Goal: Transaction & Acquisition: Purchase product/service

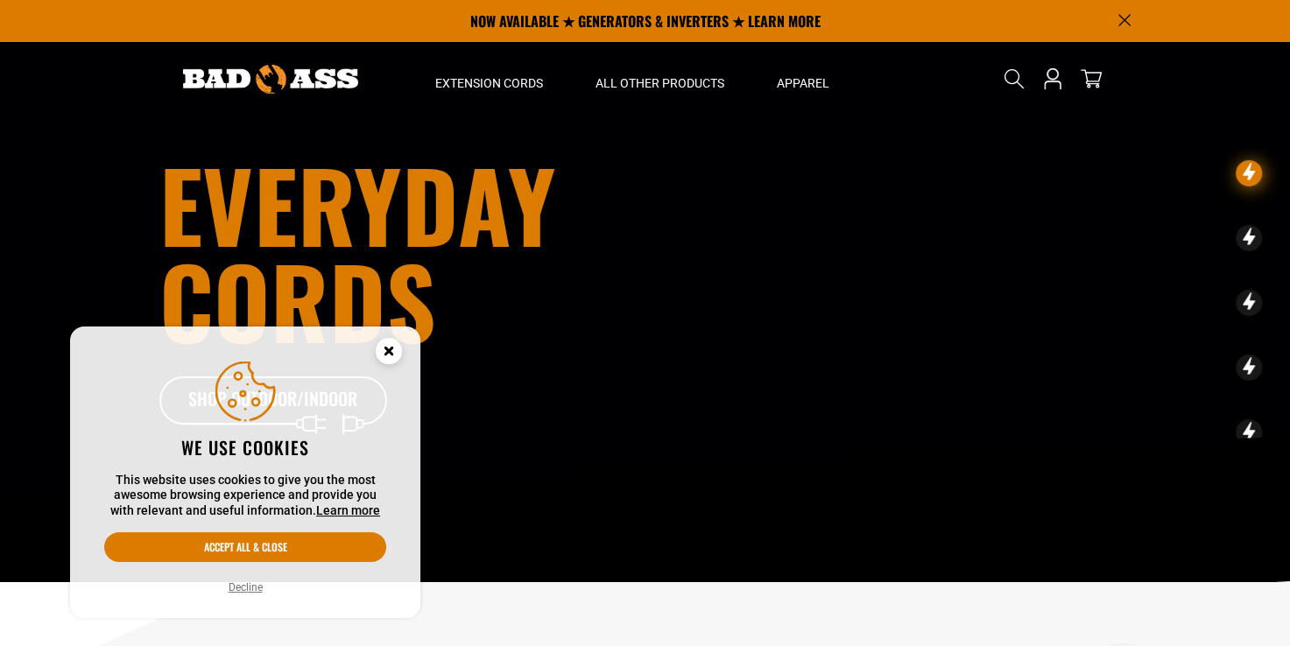
click at [385, 350] on circle "Cookie Consent" at bounding box center [389, 351] width 26 height 26
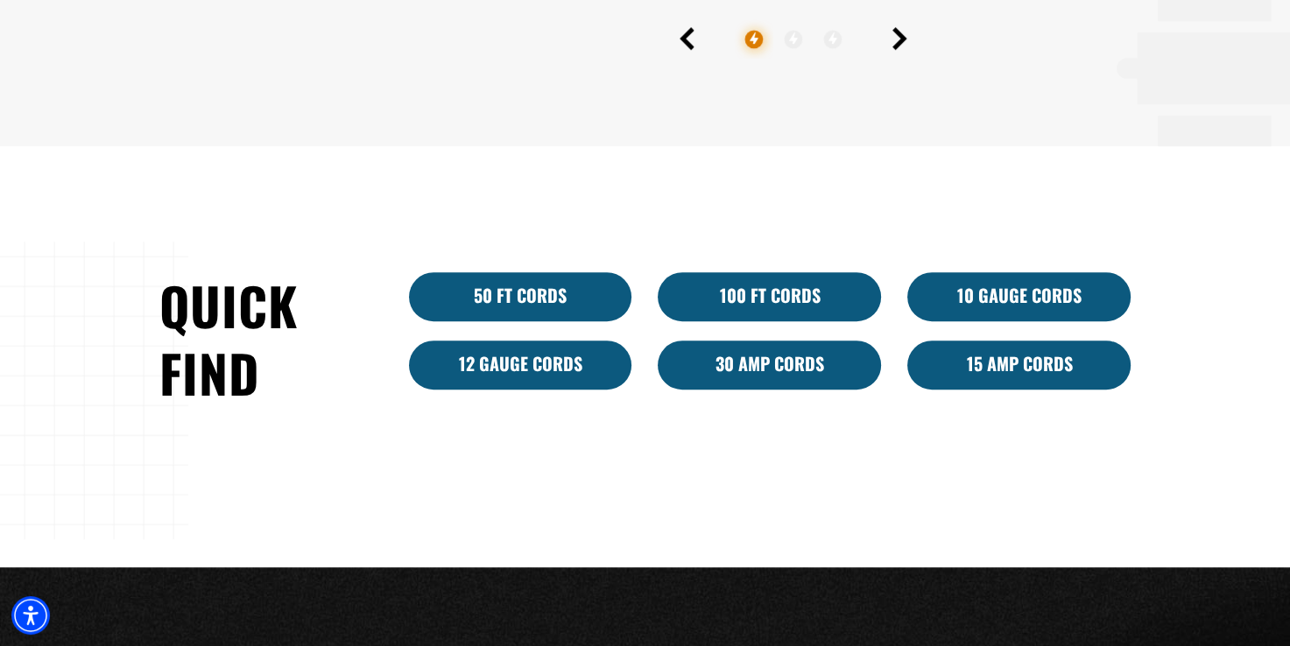
scroll to position [876, 0]
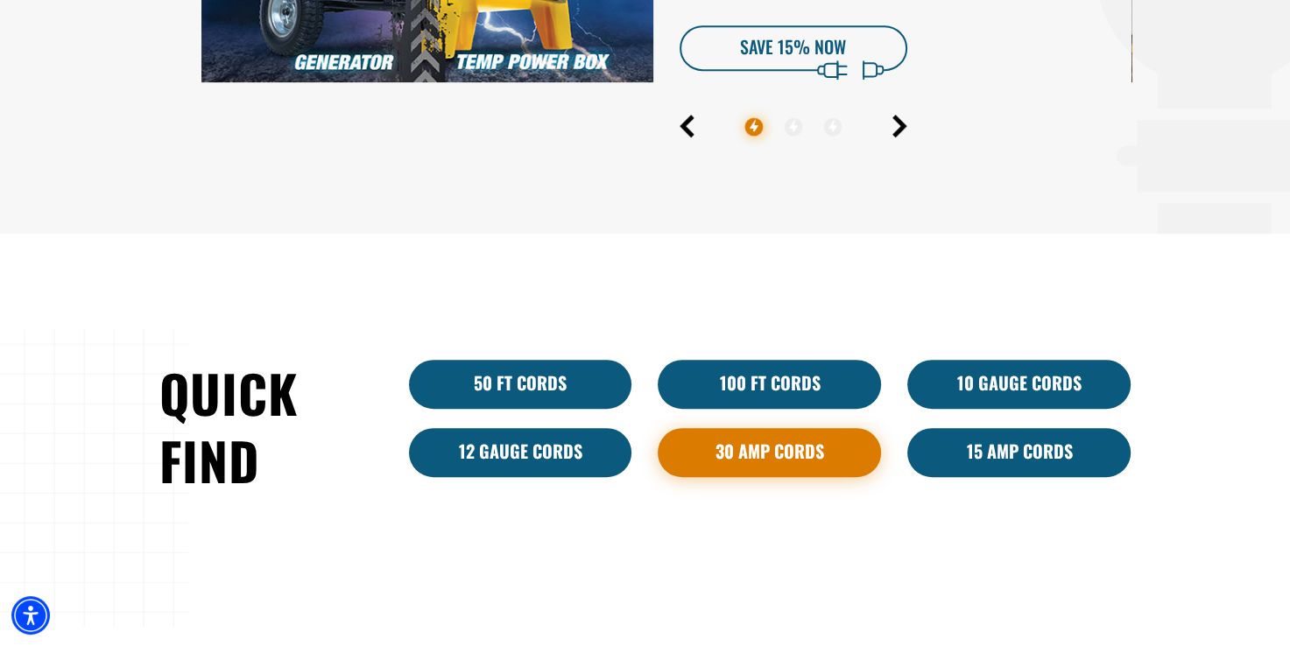
click at [731, 455] on link "30 Amp Cords" at bounding box center [769, 452] width 223 height 49
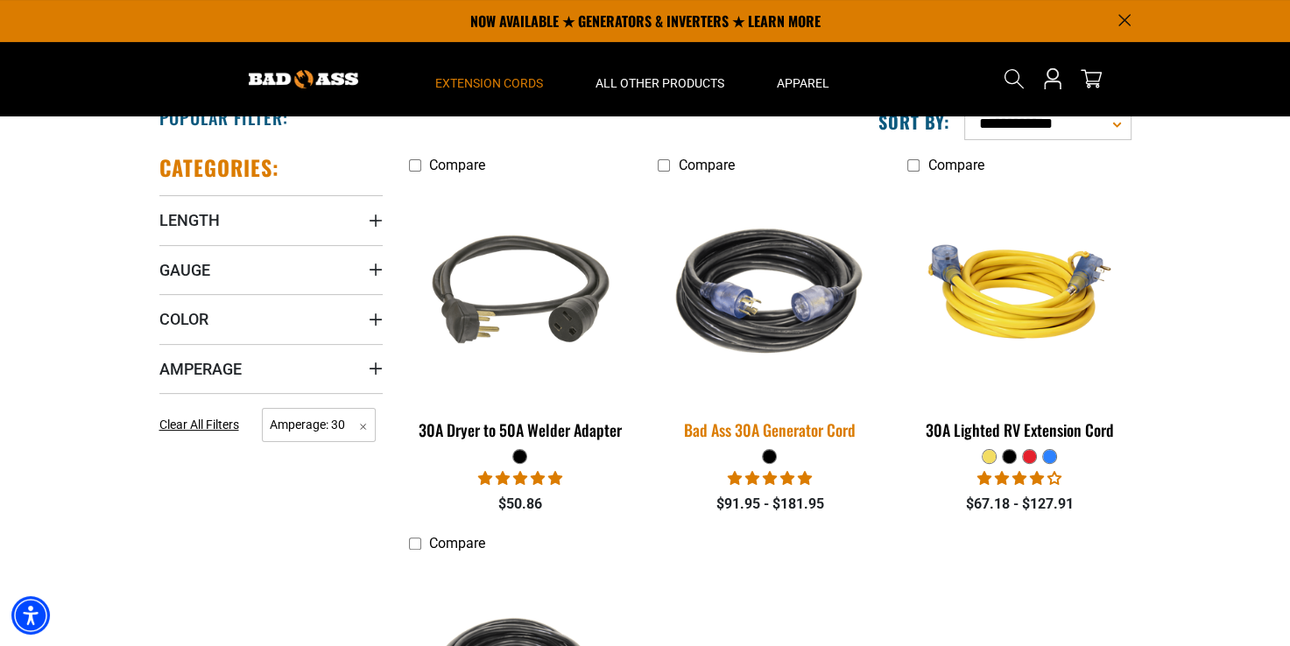
scroll to position [263, 0]
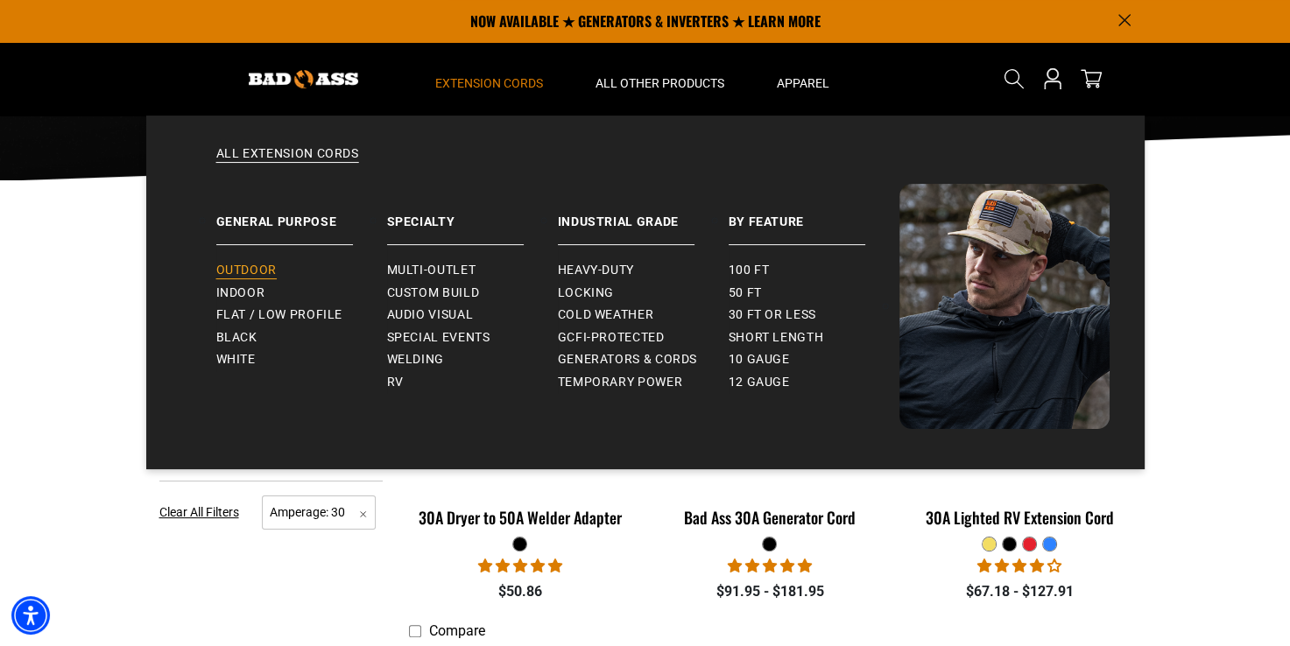
click at [249, 270] on span "Outdoor" at bounding box center [246, 271] width 60 height 16
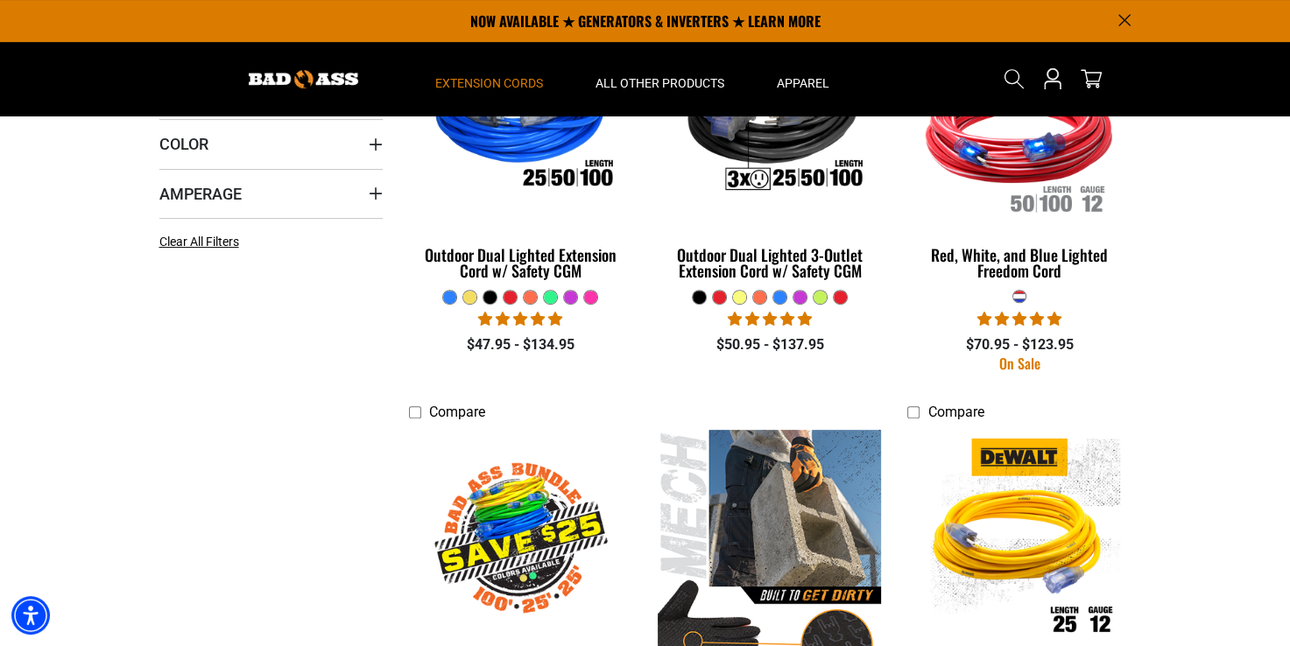
scroll to position [350, 0]
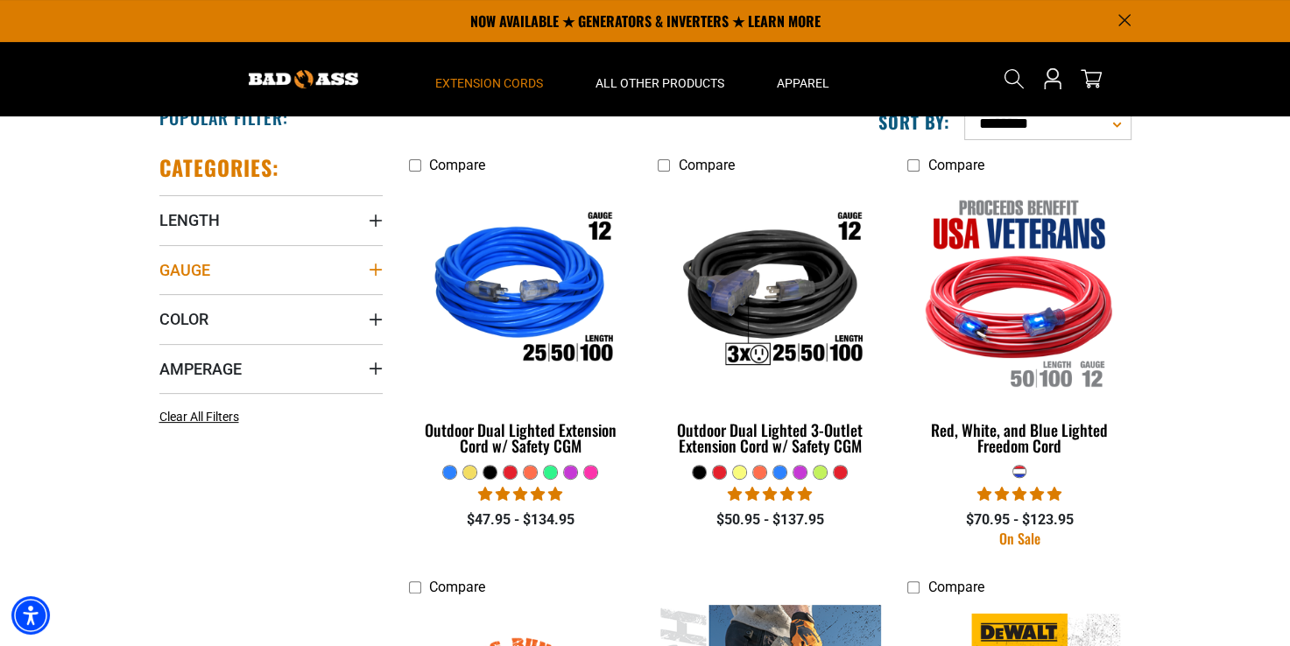
click at [365, 266] on summary "Gauge" at bounding box center [270, 269] width 223 height 49
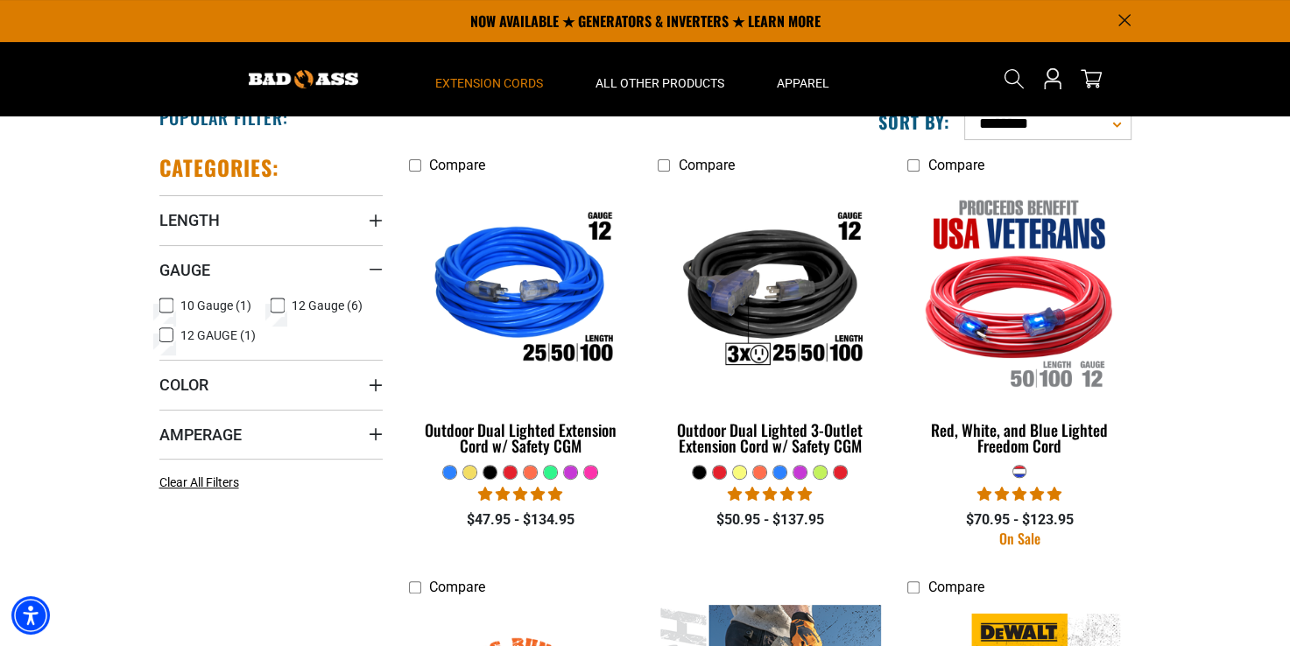
click at [163, 300] on icon at bounding box center [166, 305] width 14 height 23
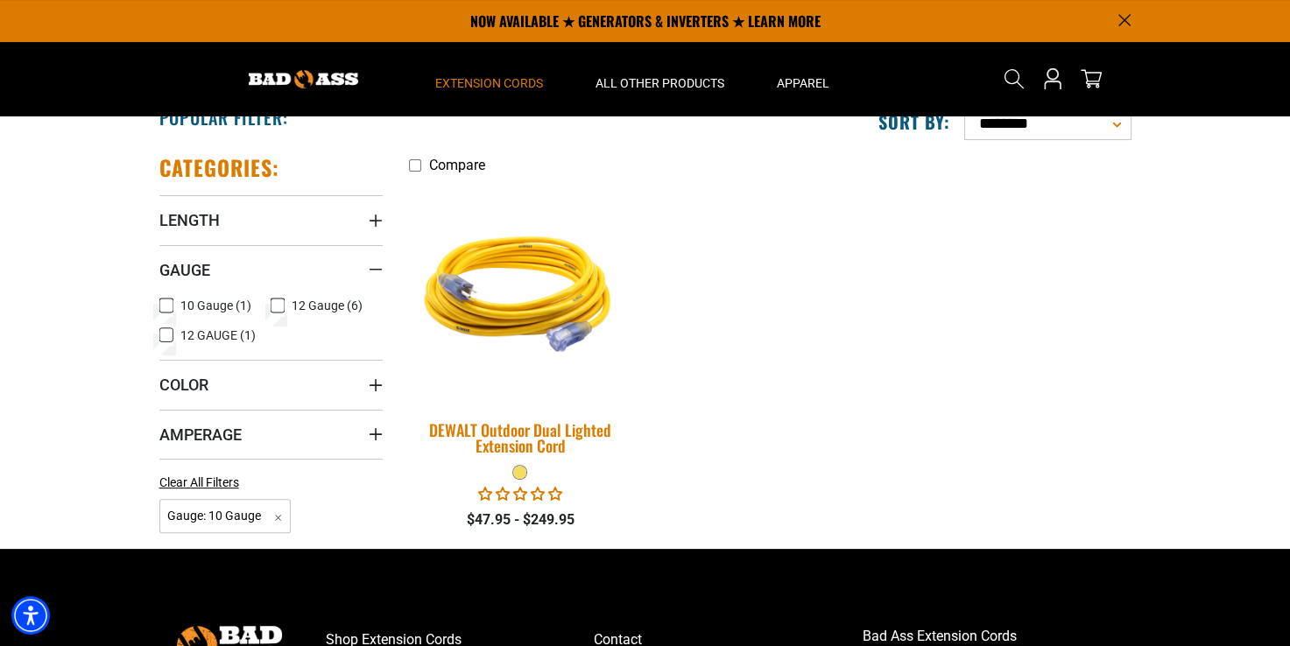
click at [521, 328] on img at bounding box center [520, 292] width 245 height 224
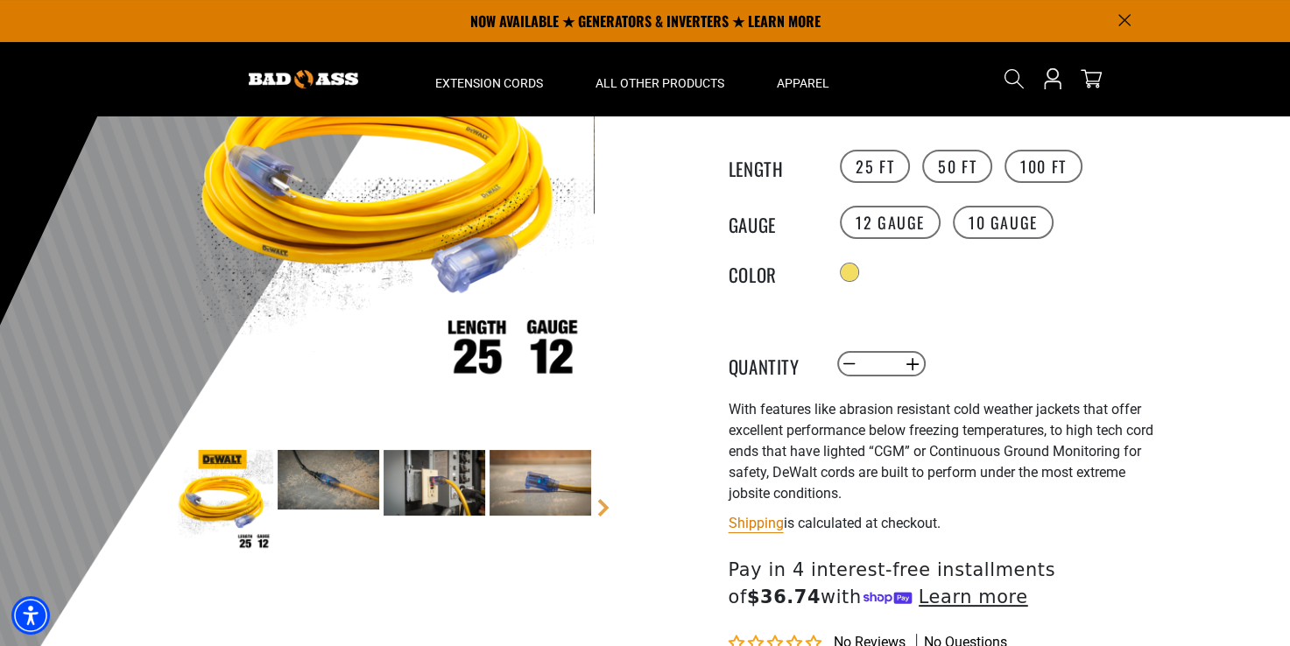
scroll to position [219, 0]
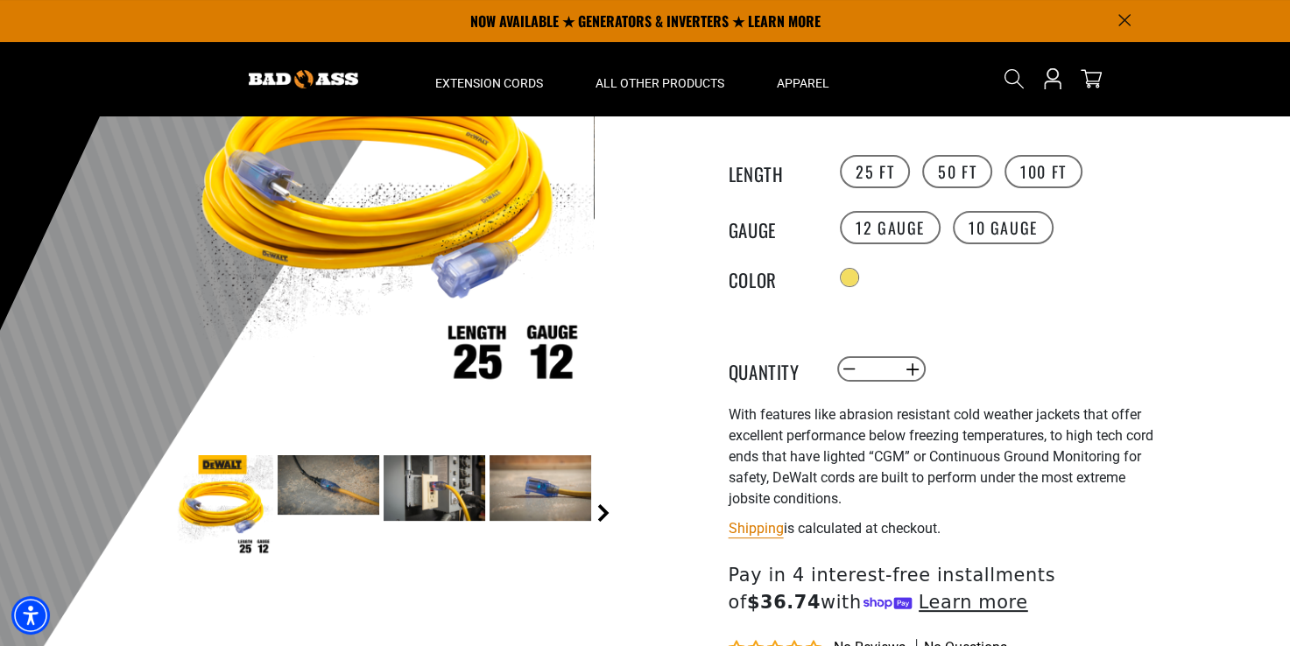
click at [601, 517] on link "Next" at bounding box center [604, 514] width 18 height 18
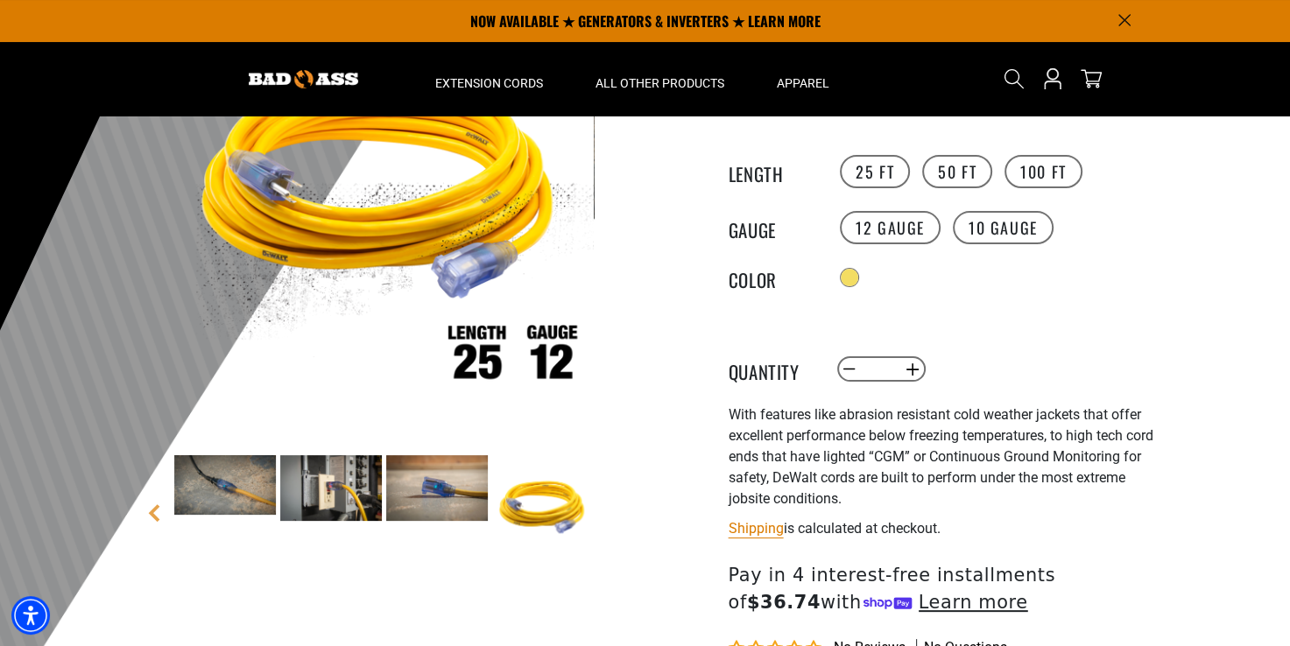
click at [599, 517] on main-product-gallery "1 of 5 Previous Next Next" at bounding box center [382, 309] width 499 height 678
click at [419, 491] on img at bounding box center [437, 488] width 102 height 66
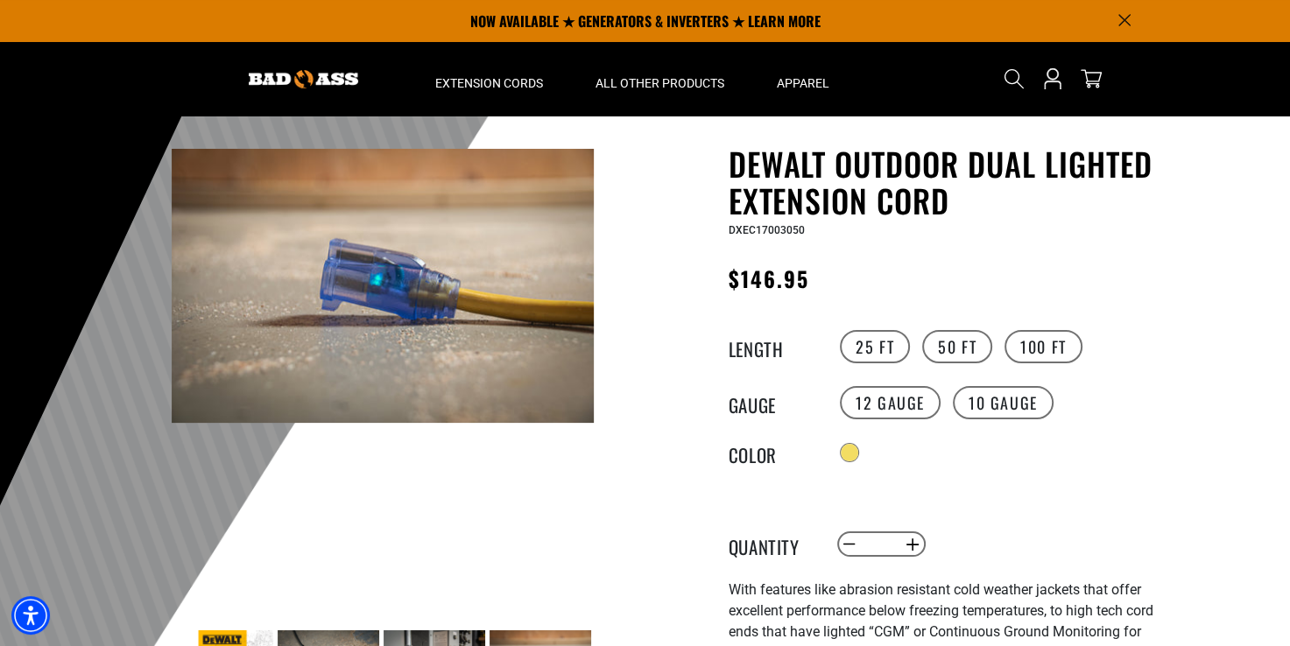
scroll to position [131, 0]
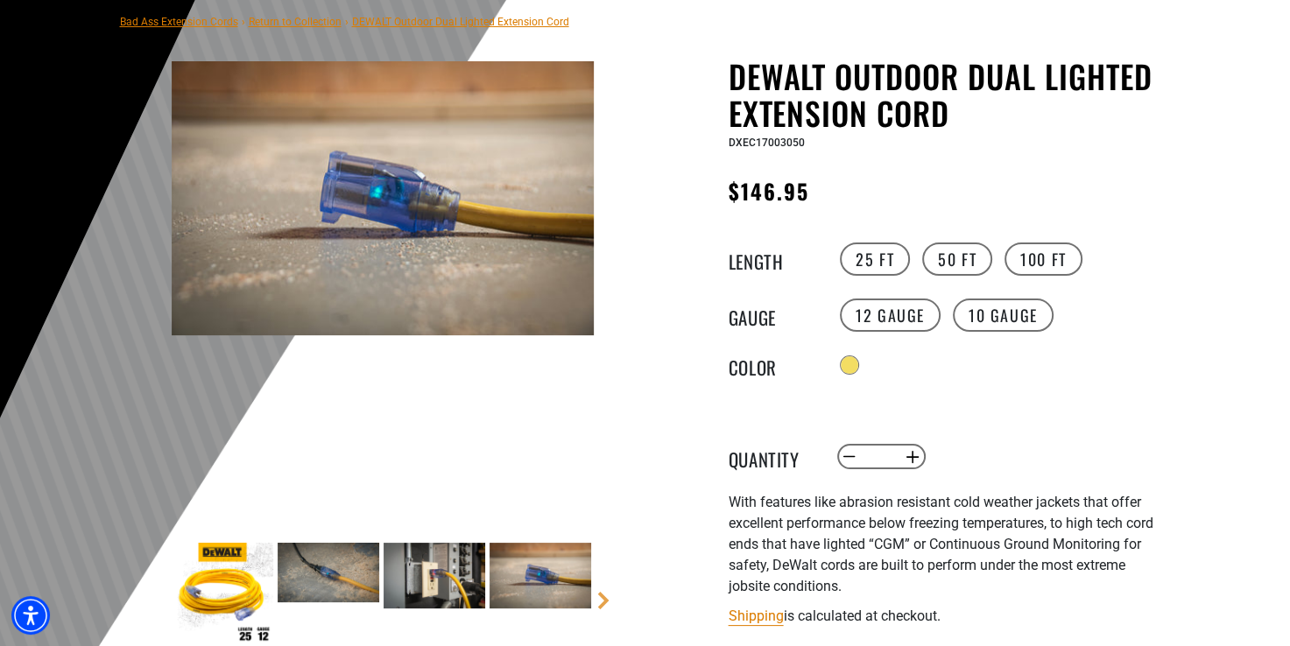
click at [440, 575] on img at bounding box center [435, 576] width 102 height 66
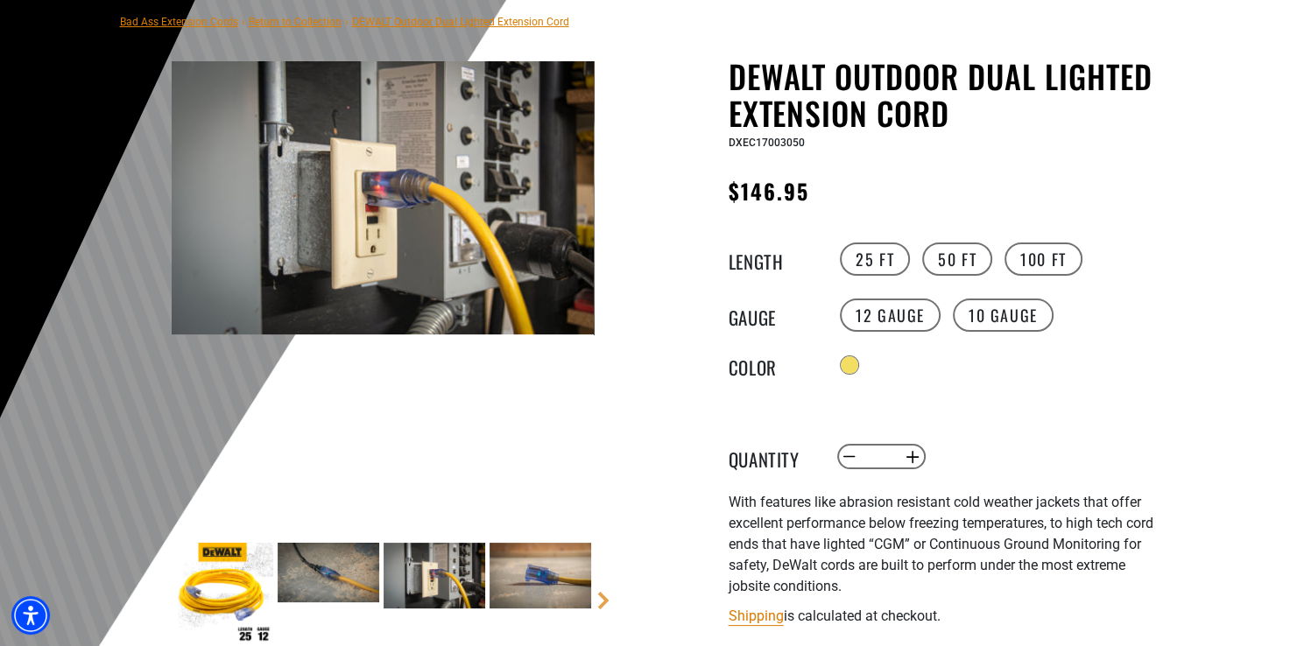
click at [339, 561] on img at bounding box center [329, 572] width 102 height 59
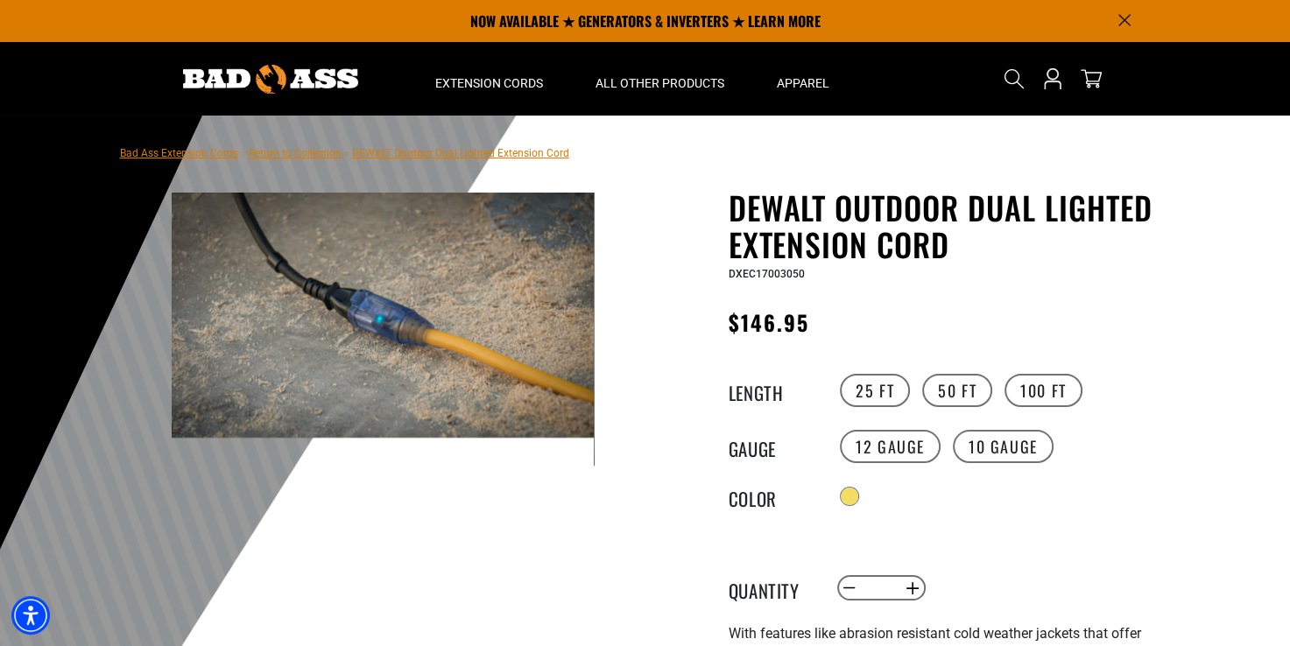
scroll to position [0, 0]
click at [865, 450] on label "12 Gauge" at bounding box center [890, 446] width 101 height 33
click at [1014, 445] on label "10 Gauge" at bounding box center [1003, 446] width 101 height 33
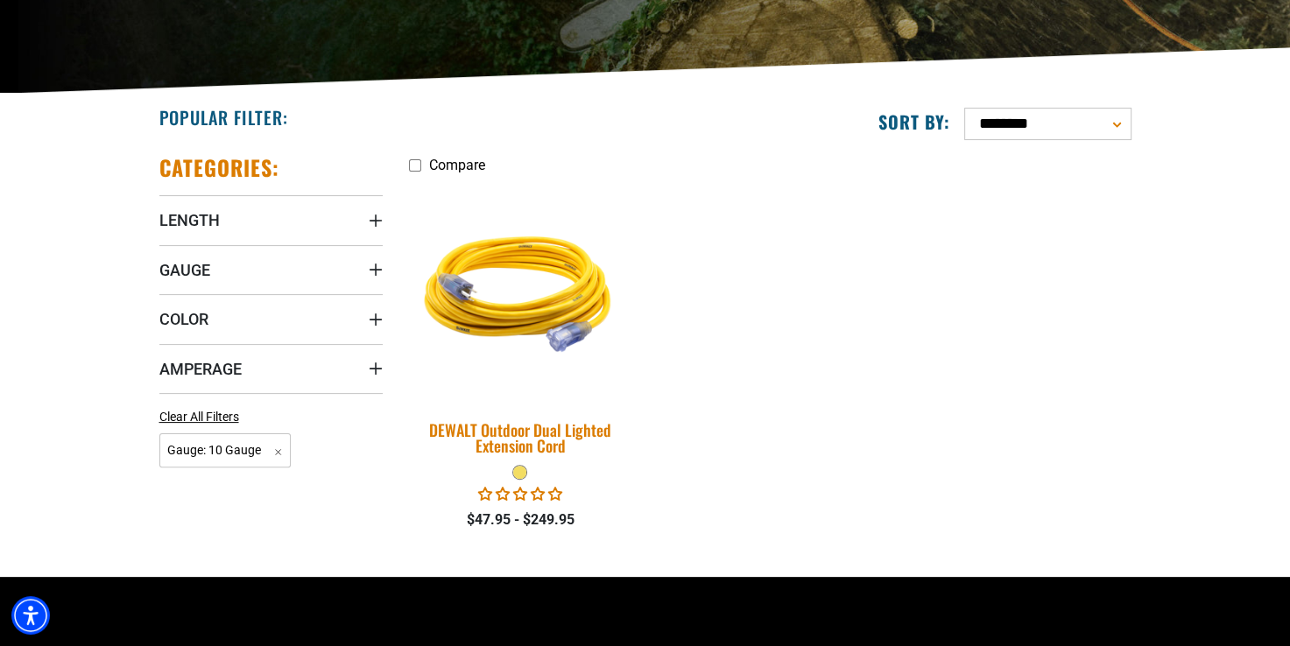
click at [515, 332] on img at bounding box center [520, 292] width 245 height 224
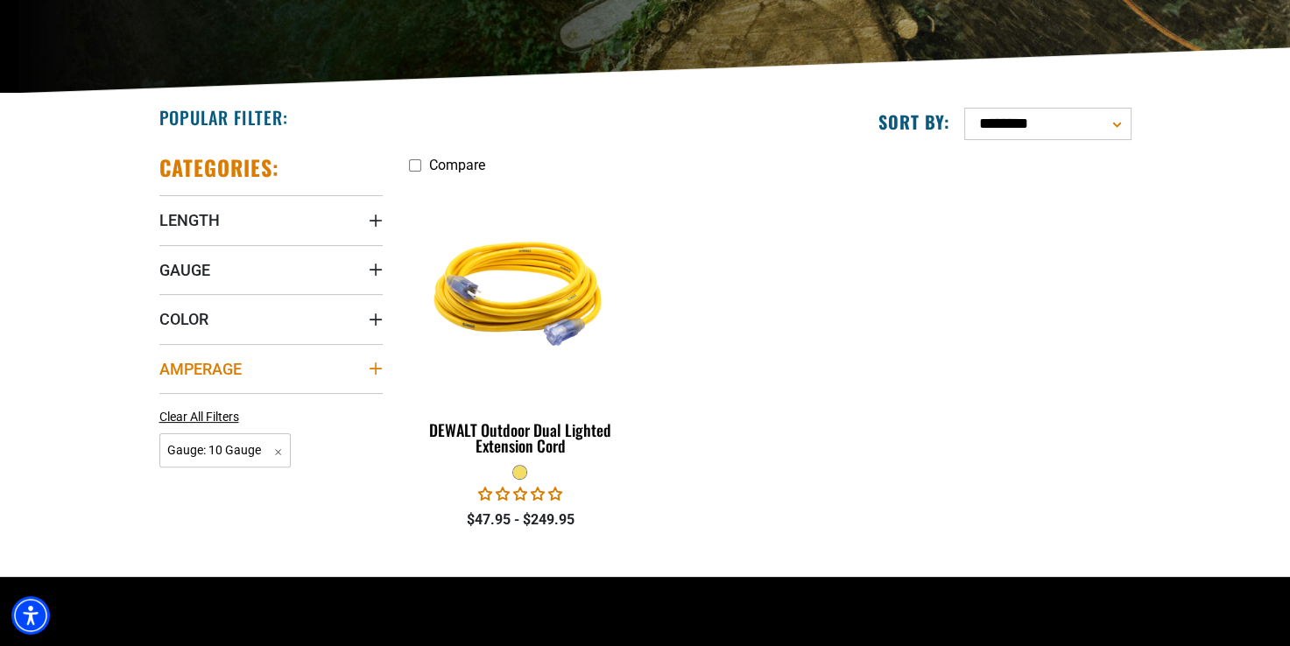
click at [222, 363] on span "Amperage" at bounding box center [200, 369] width 82 height 20
click at [277, 369] on summary "Amperage" at bounding box center [270, 368] width 223 height 49
click at [369, 265] on icon "Gauge" at bounding box center [376, 270] width 14 height 14
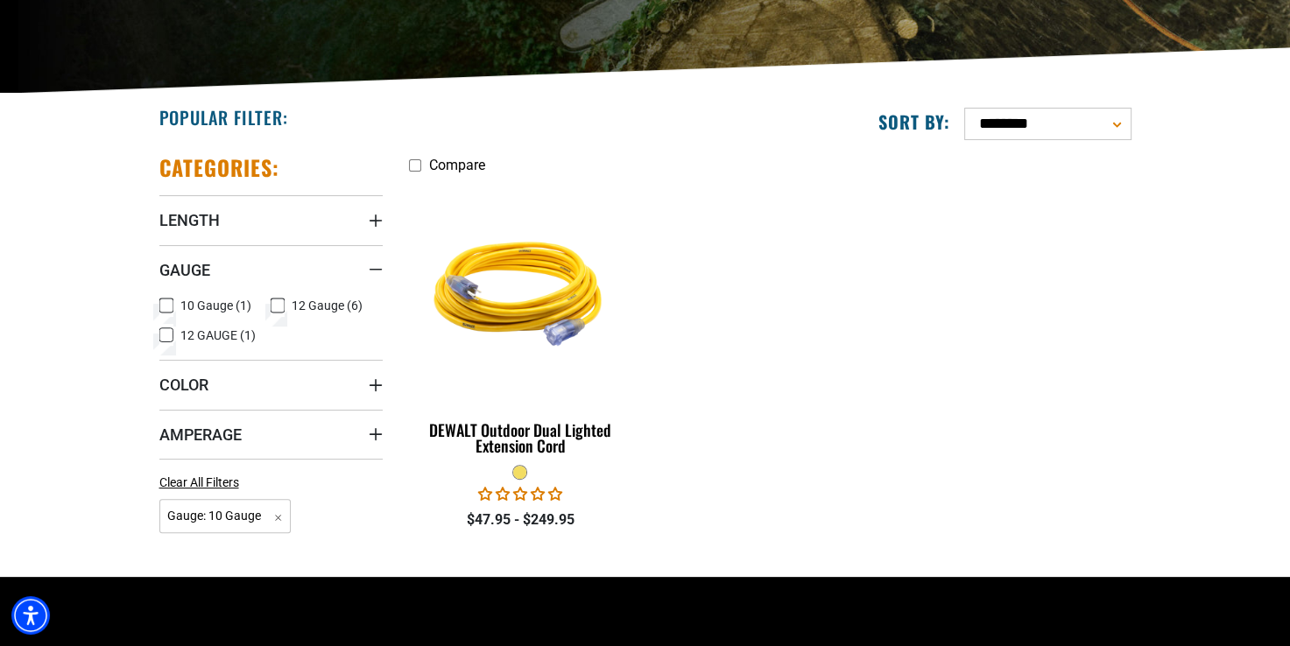
click at [194, 303] on span "10 Gauge (1)" at bounding box center [215, 306] width 71 height 12
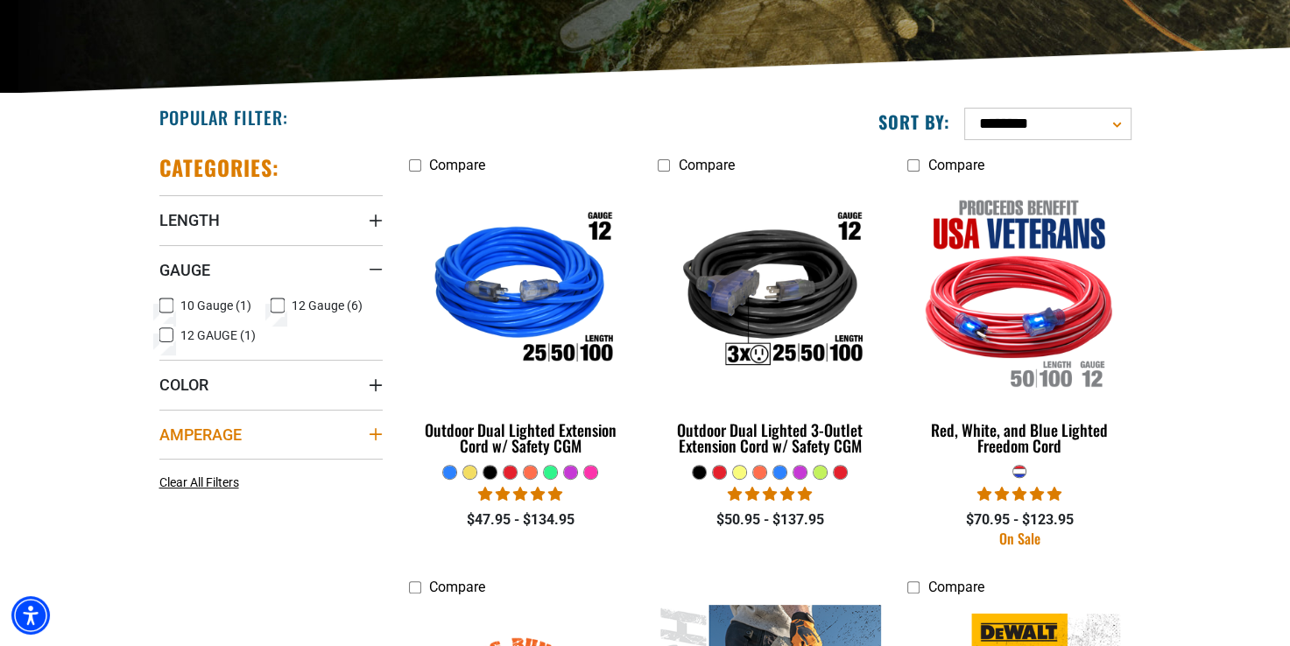
click at [369, 442] on summary "Amperage" at bounding box center [270, 434] width 223 height 49
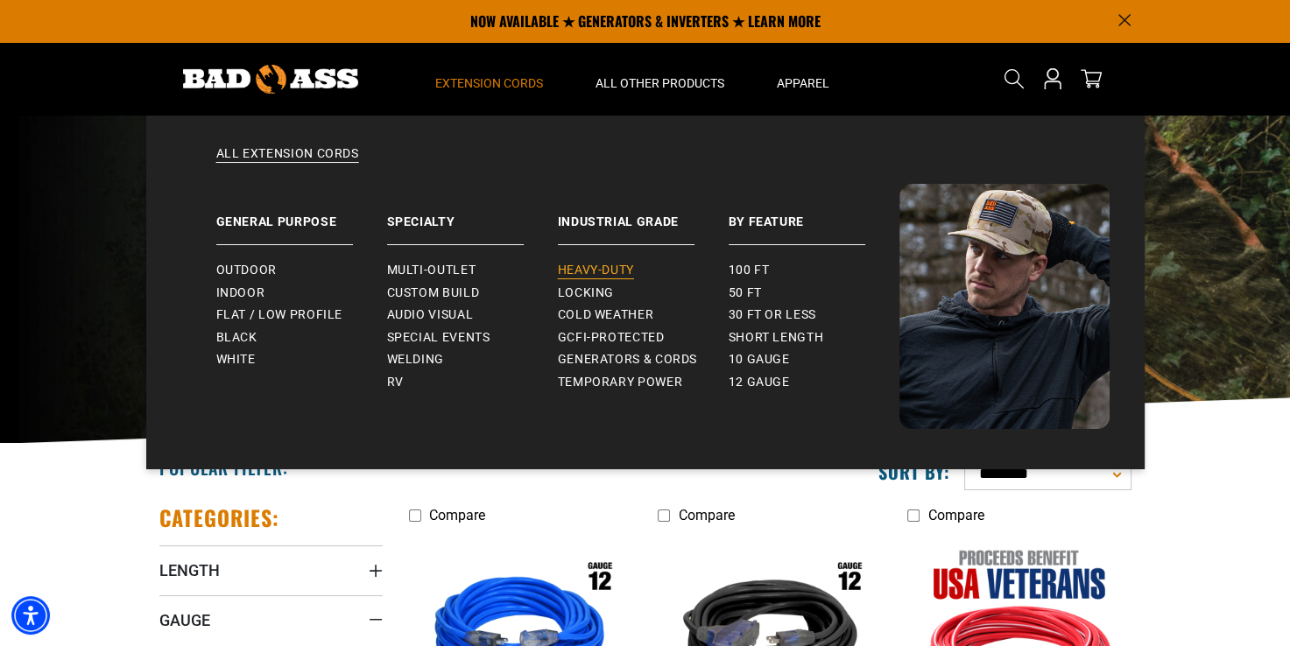
click at [606, 270] on span "Heavy-Duty" at bounding box center [596, 271] width 76 height 16
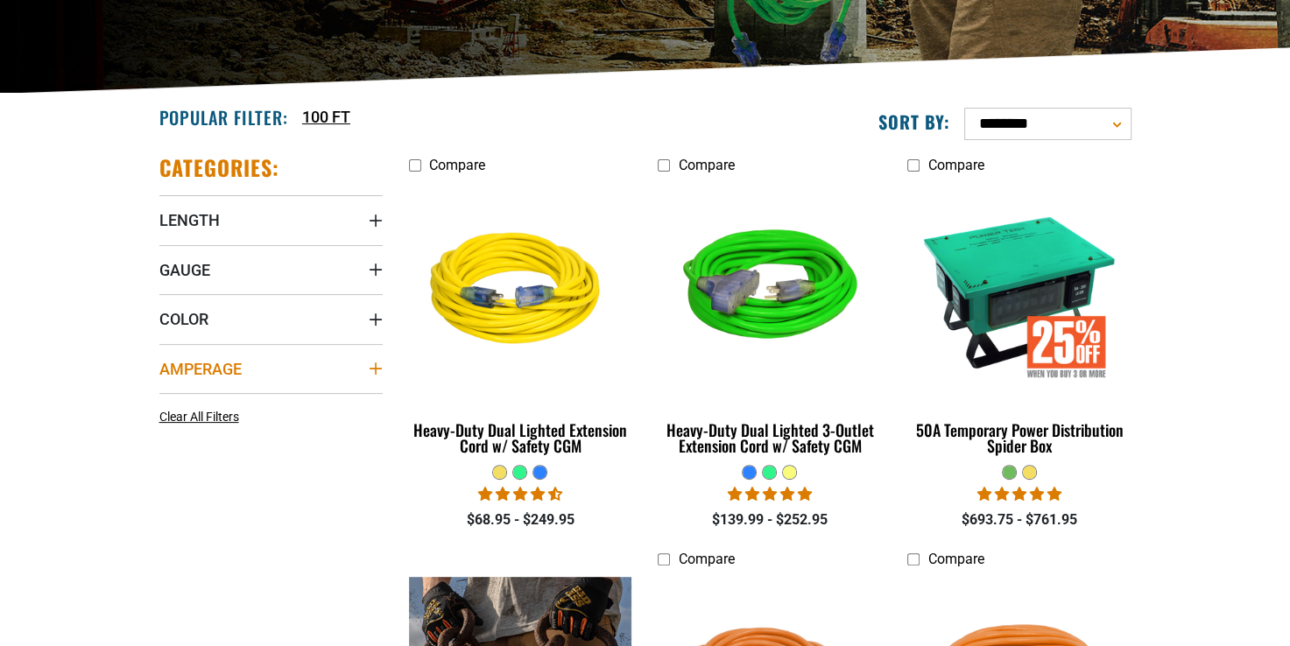
click at [341, 359] on summary "Amperage" at bounding box center [270, 368] width 223 height 49
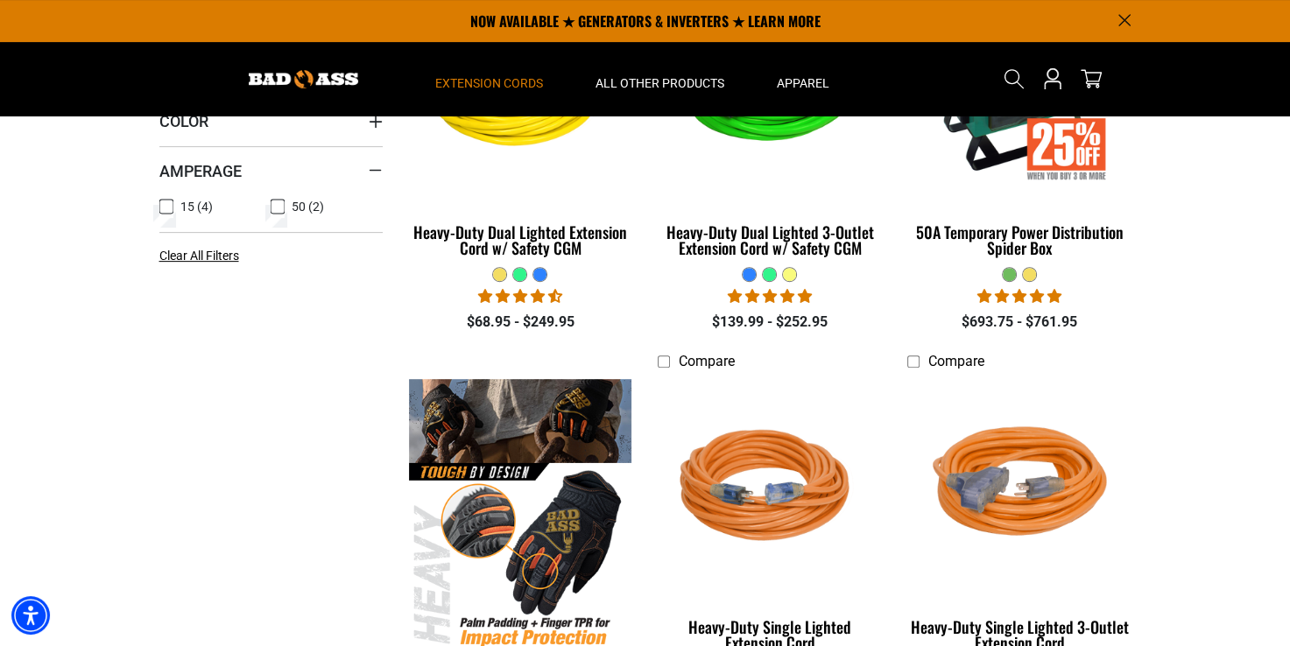
scroll to position [438, 0]
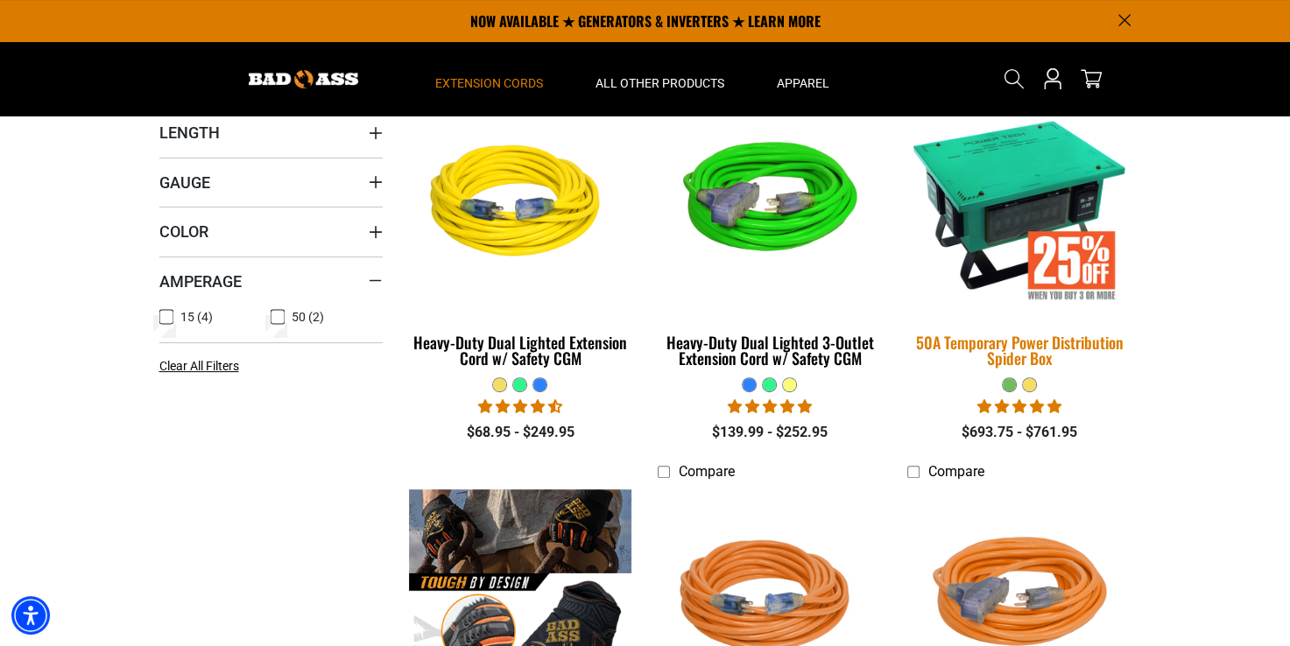
click at [992, 226] on img at bounding box center [1019, 204] width 245 height 224
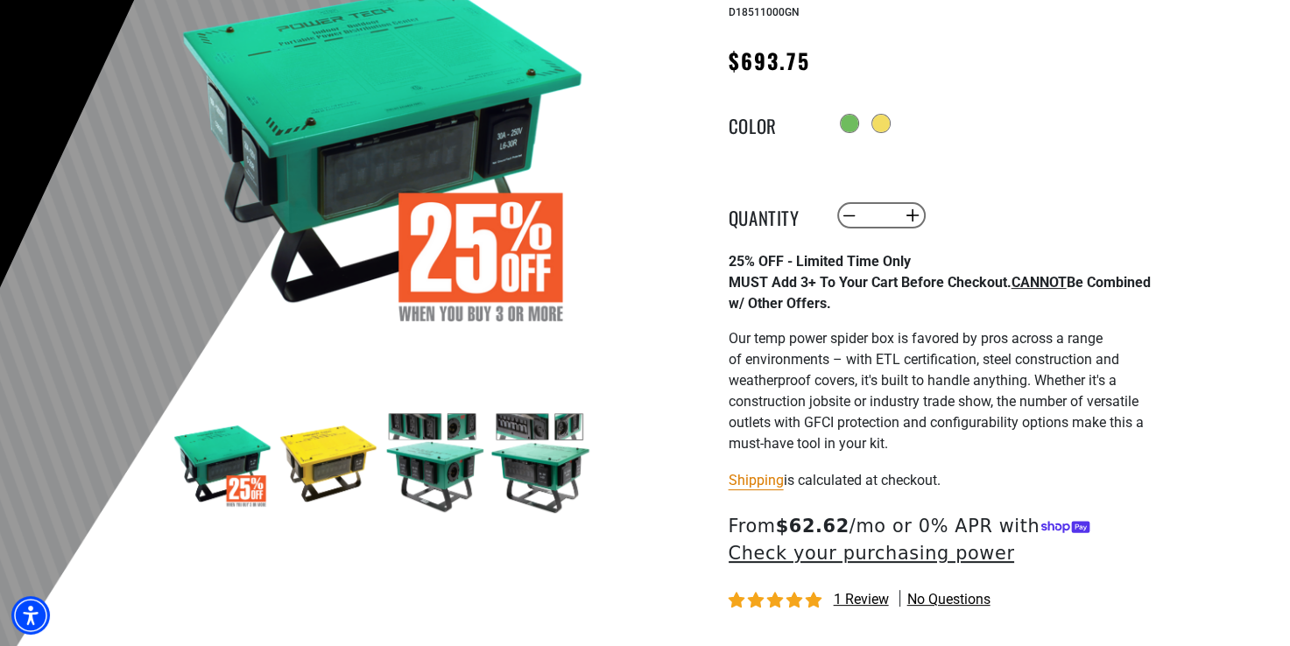
scroll to position [263, 0]
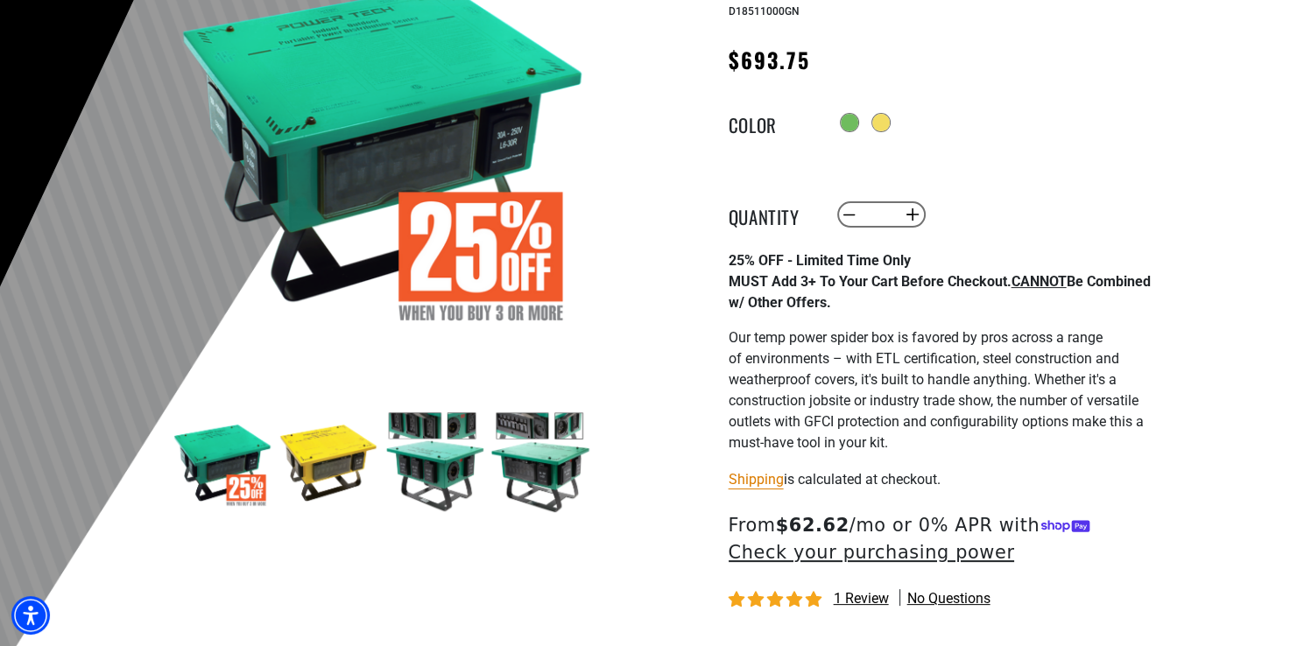
click at [296, 454] on img at bounding box center [329, 463] width 102 height 102
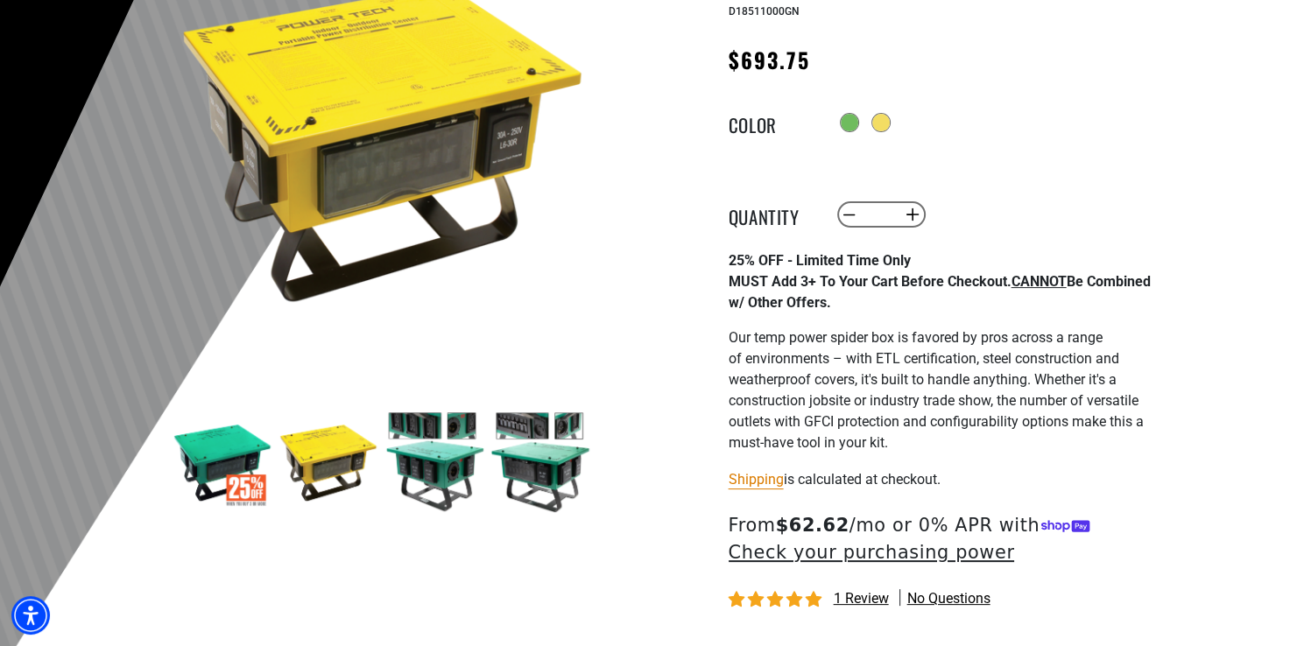
click at [424, 466] on img at bounding box center [435, 463] width 102 height 102
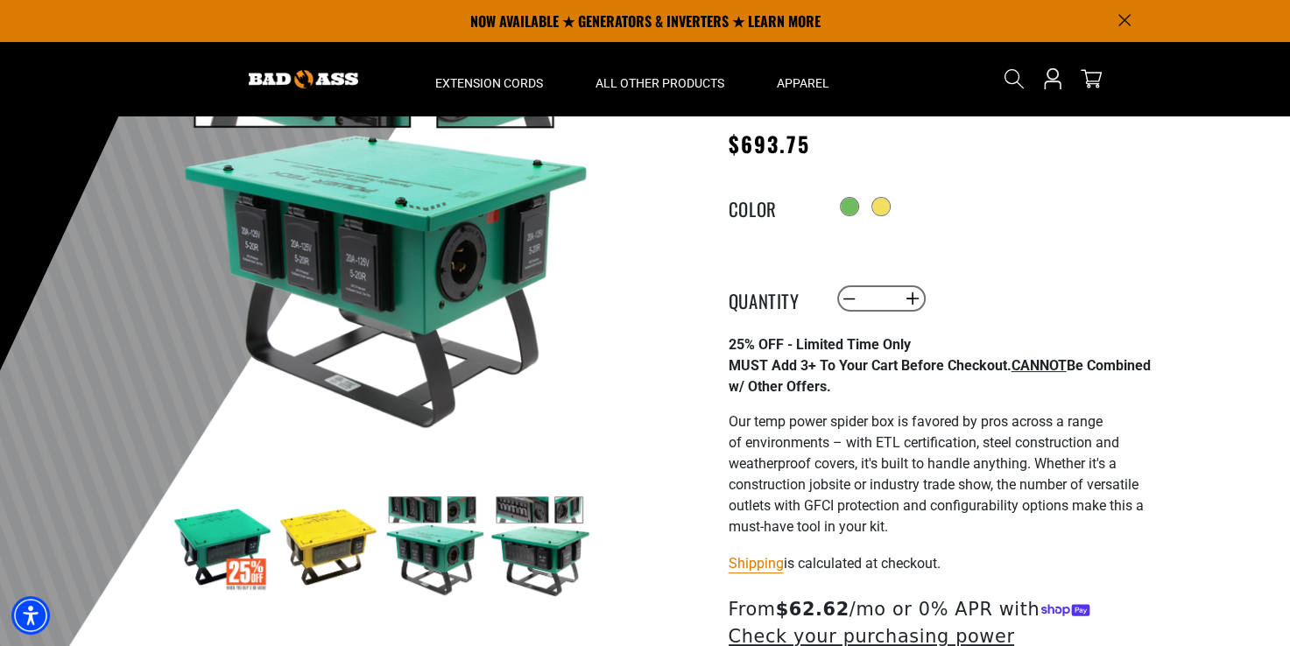
scroll to position [175, 0]
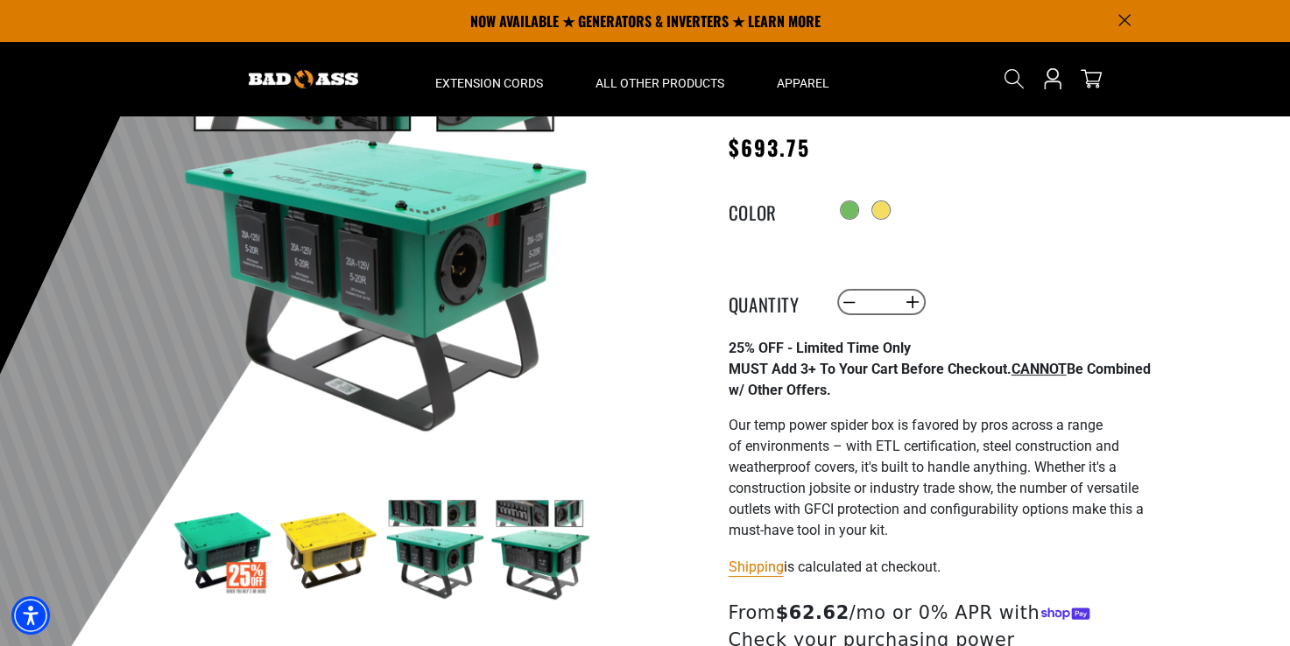
click at [547, 552] on img at bounding box center [541, 550] width 102 height 102
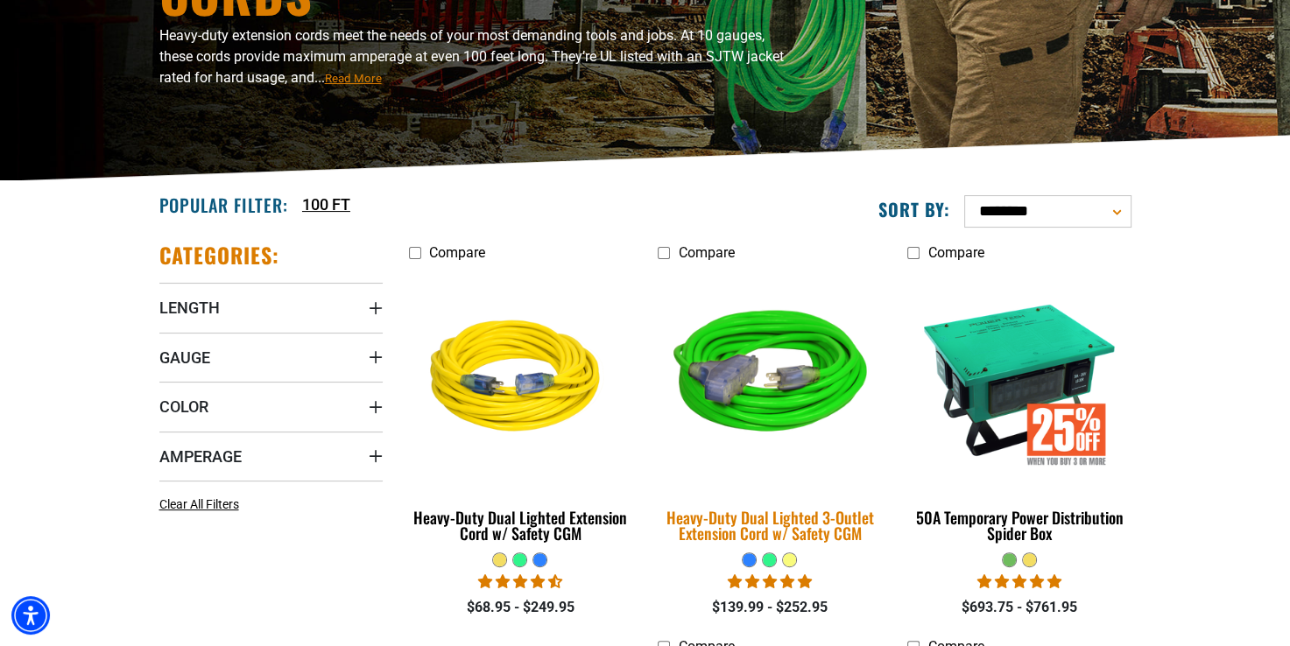
scroll to position [350, 0]
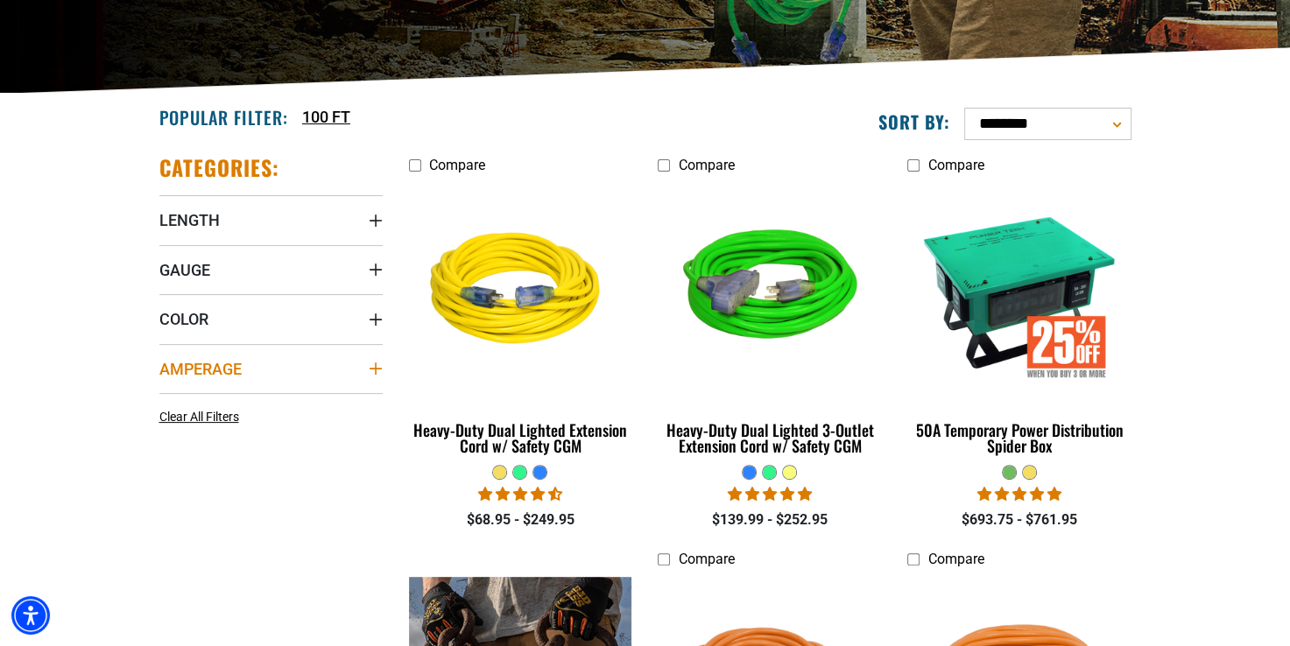
click at [357, 358] on summary "Amperage" at bounding box center [270, 368] width 223 height 49
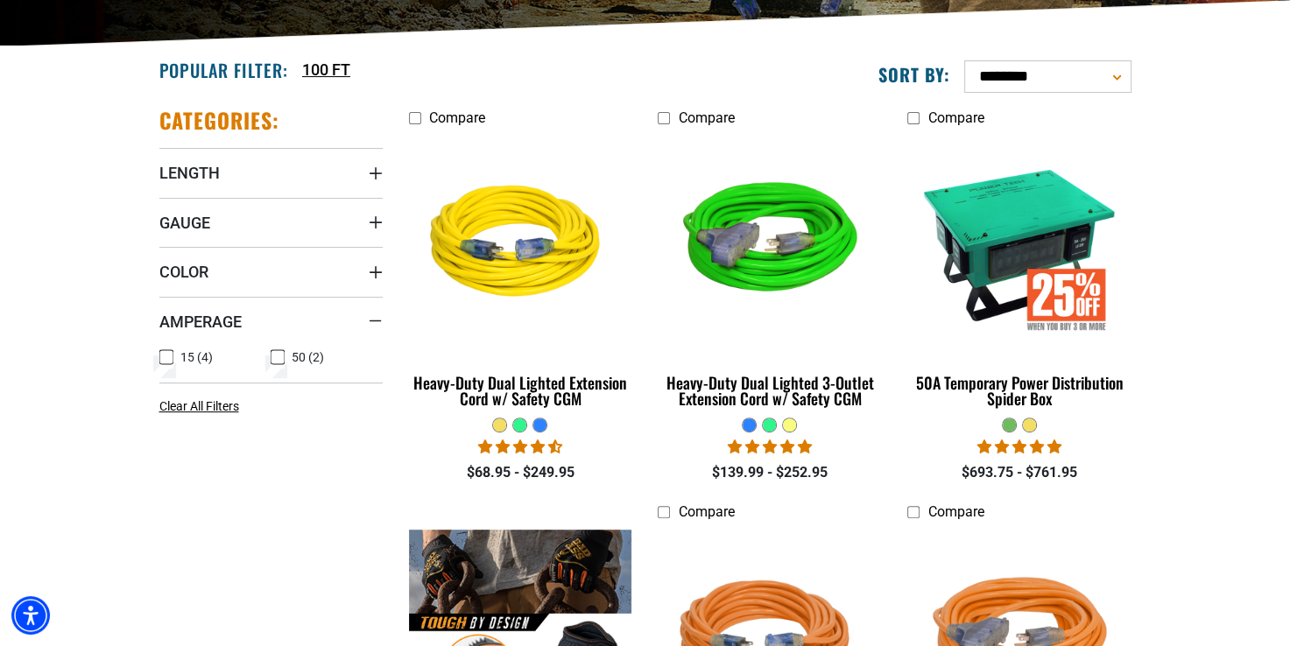
scroll to position [438, 0]
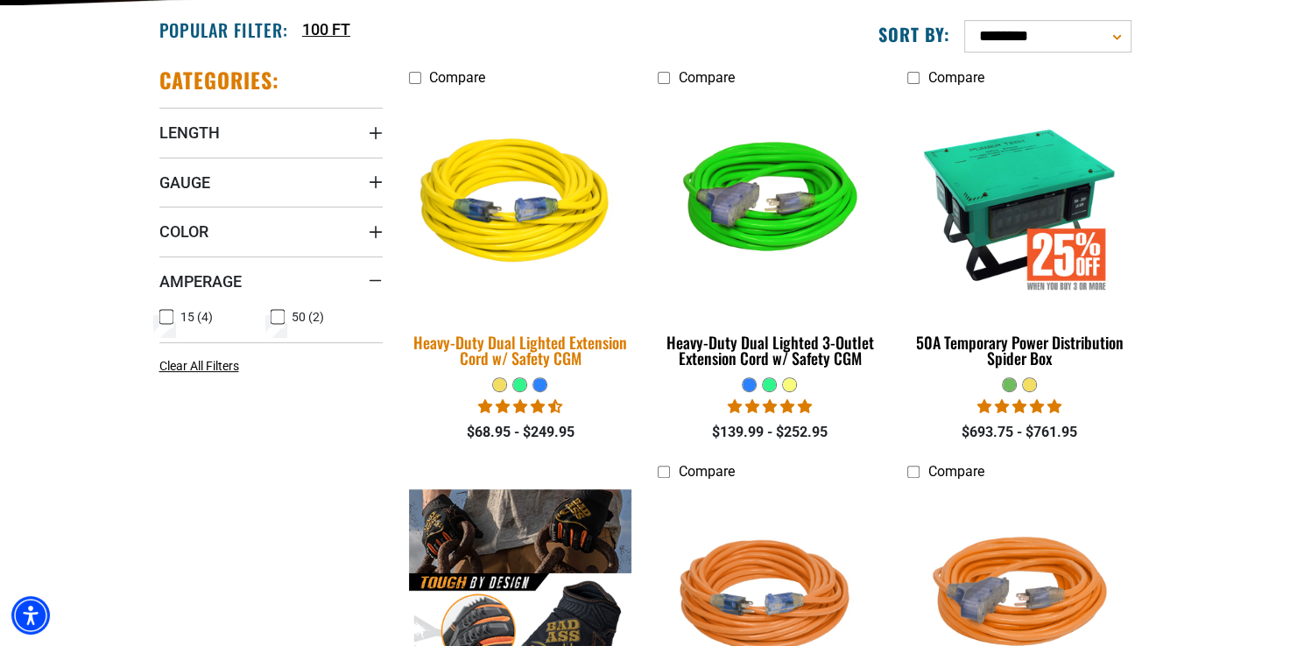
click at [526, 341] on div "Heavy-Duty Dual Lighted Extension Cord w/ Safety CGM" at bounding box center [520, 351] width 223 height 32
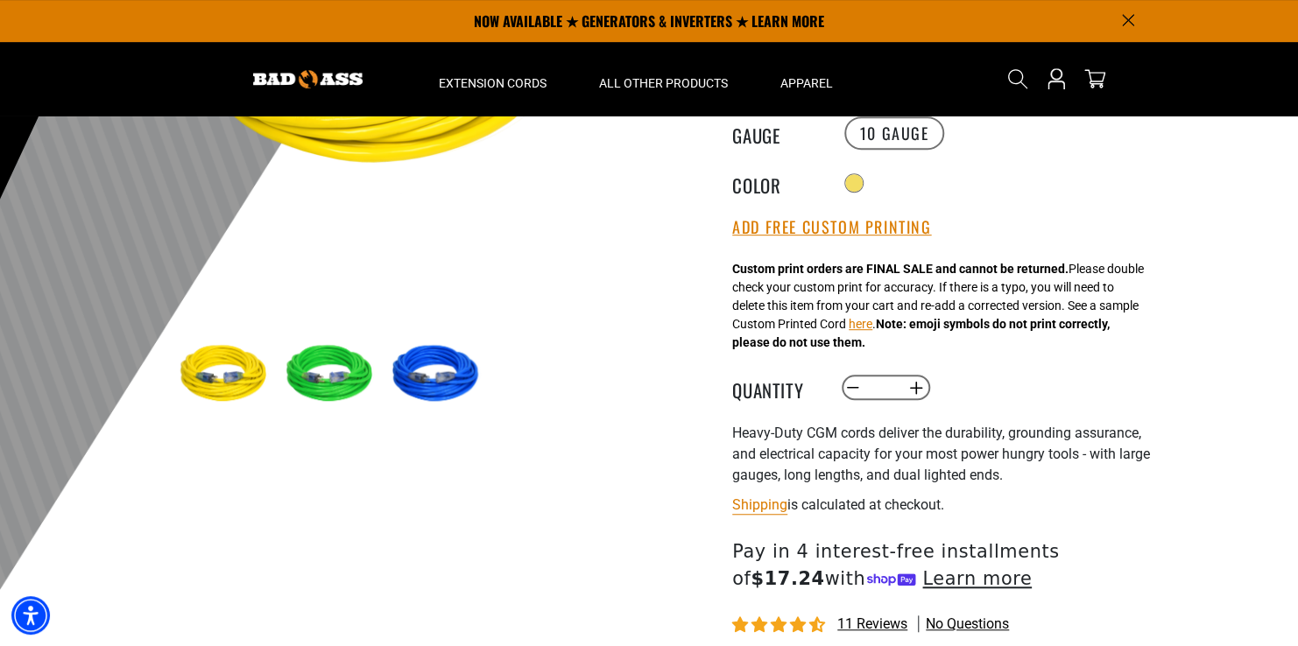
scroll to position [175, 0]
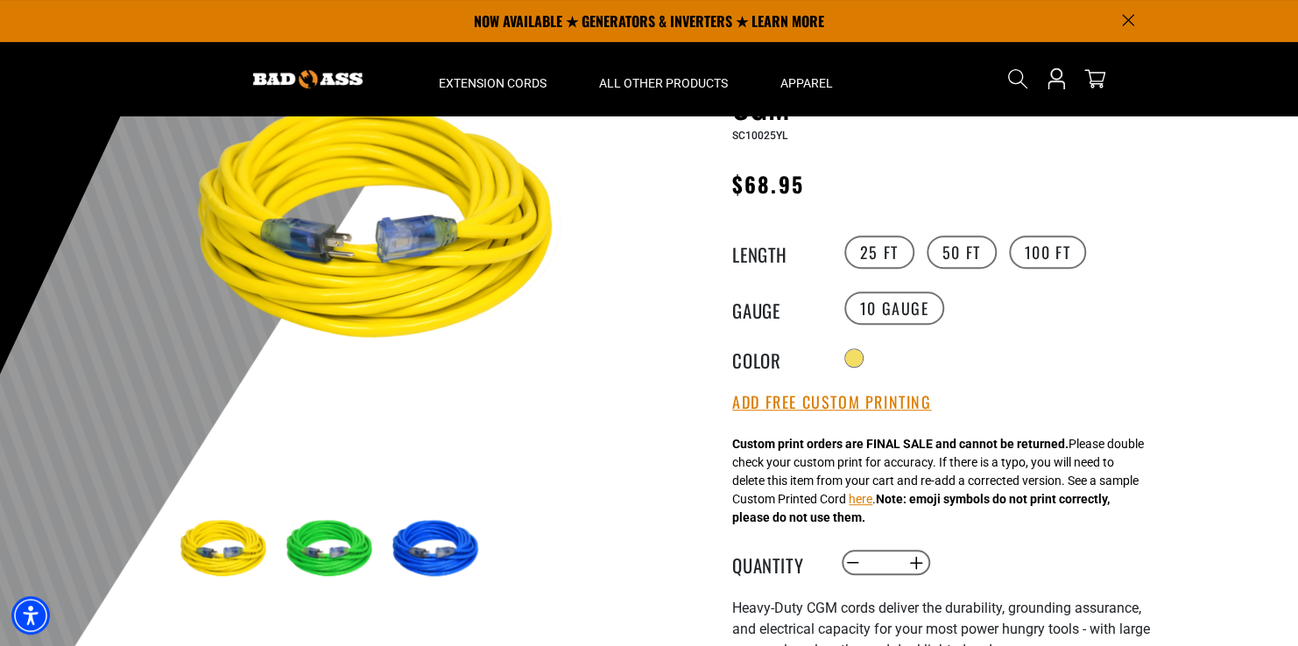
click at [326, 555] on img at bounding box center [332, 550] width 102 height 102
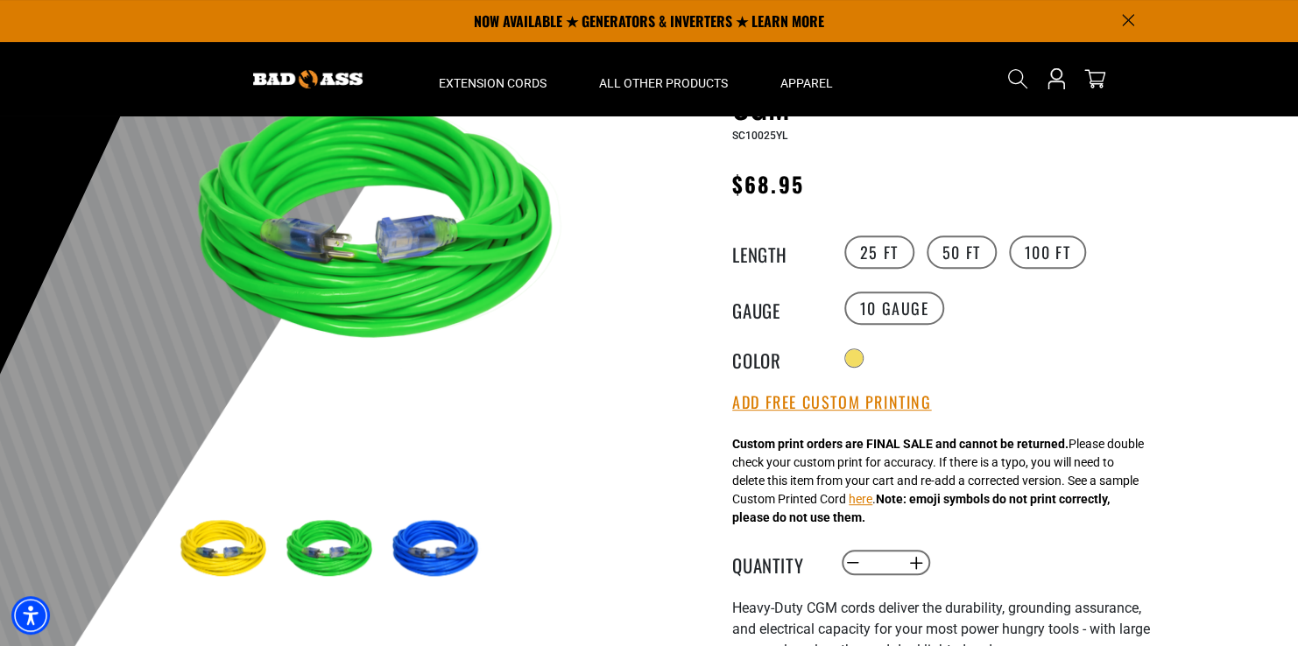
click at [438, 554] on img at bounding box center [438, 550] width 102 height 102
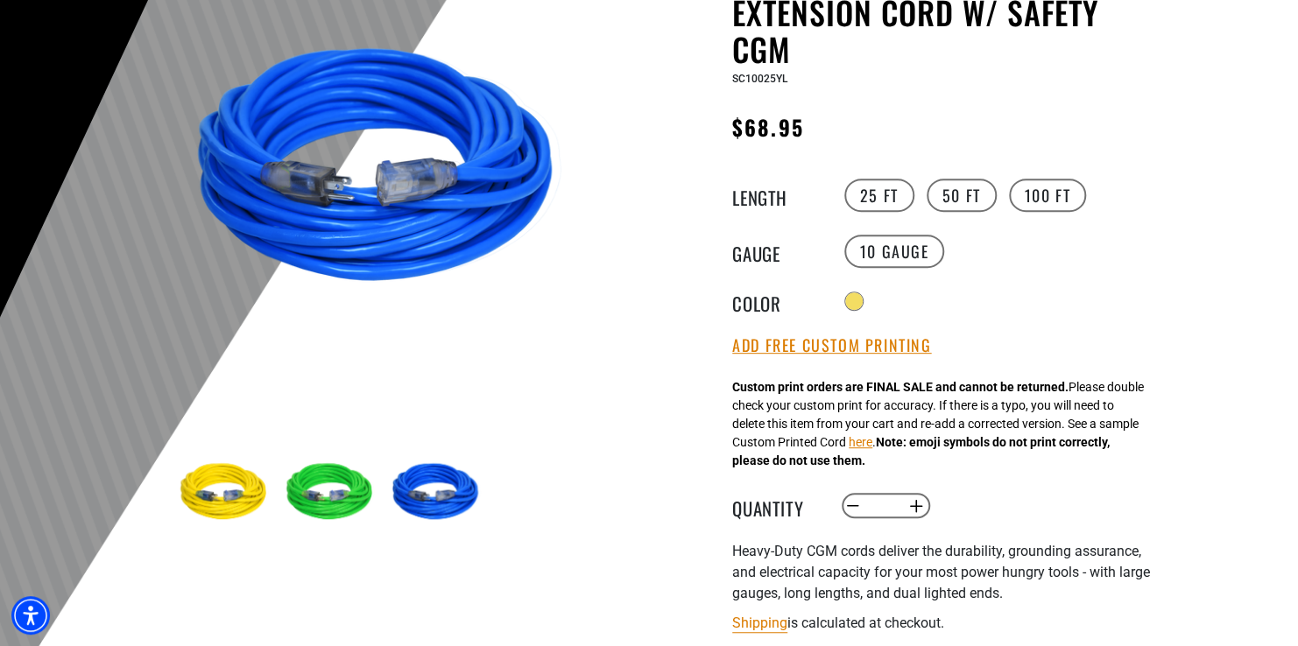
scroll to position [263, 0]
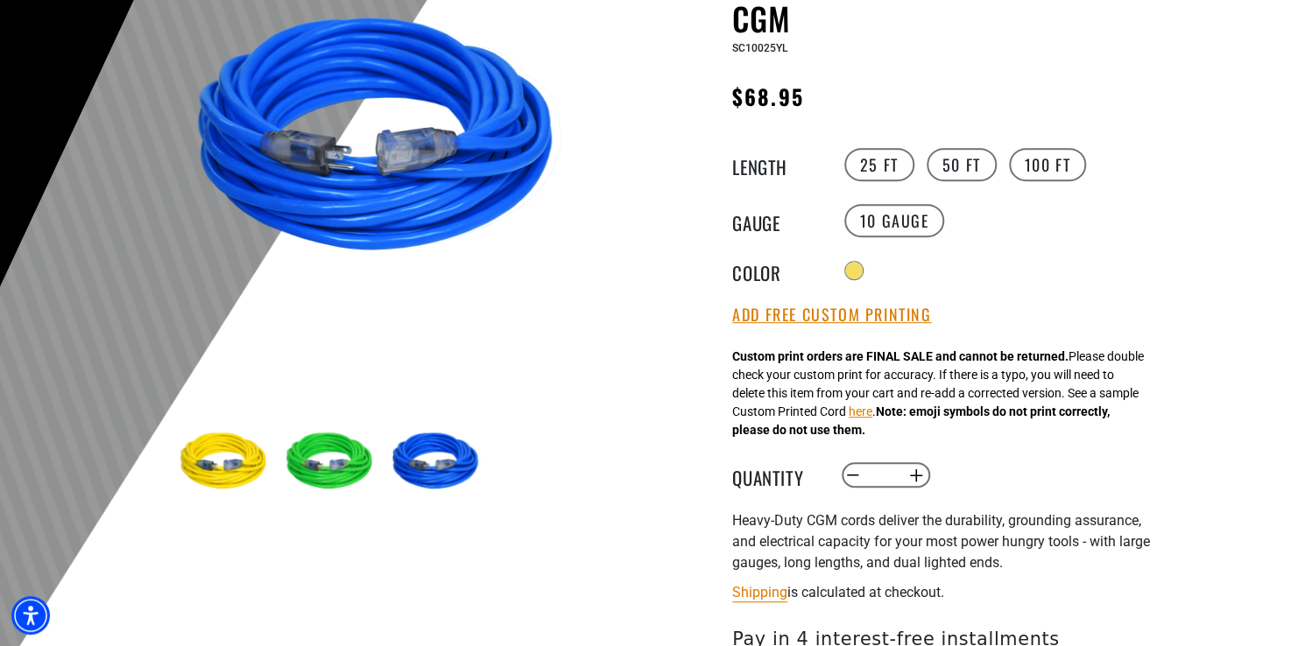
click at [210, 451] on img at bounding box center [226, 463] width 102 height 102
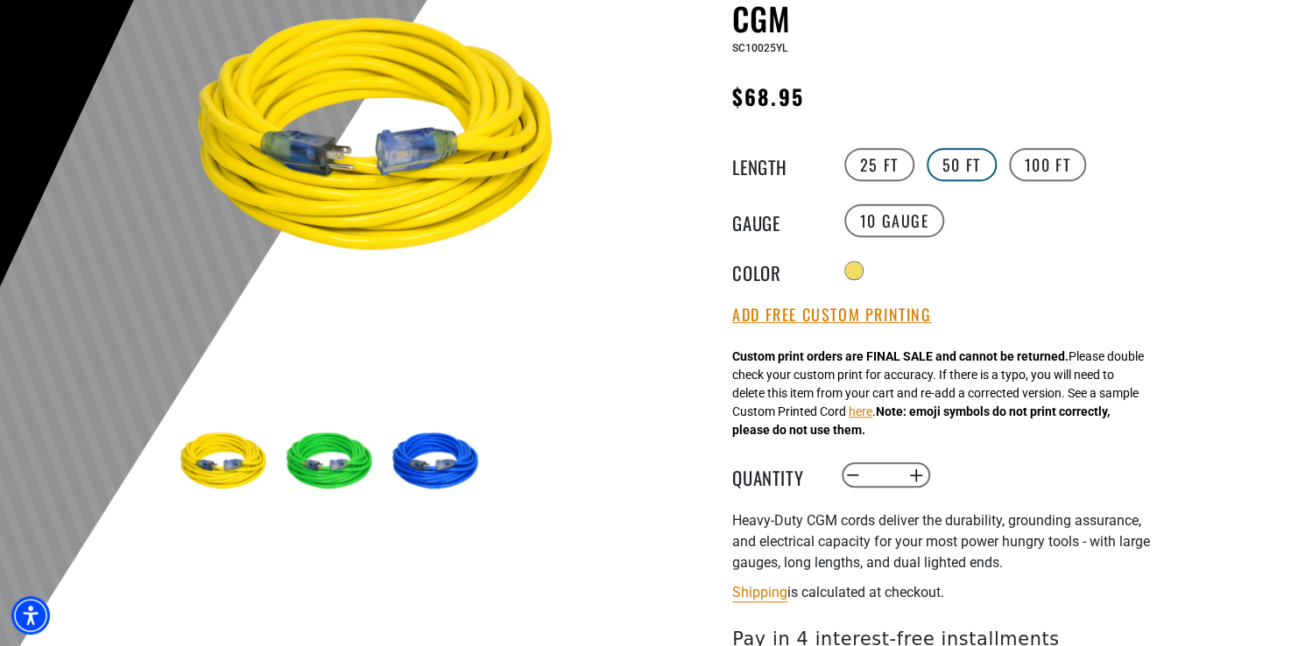
click at [960, 173] on label "50 FT" at bounding box center [962, 164] width 70 height 33
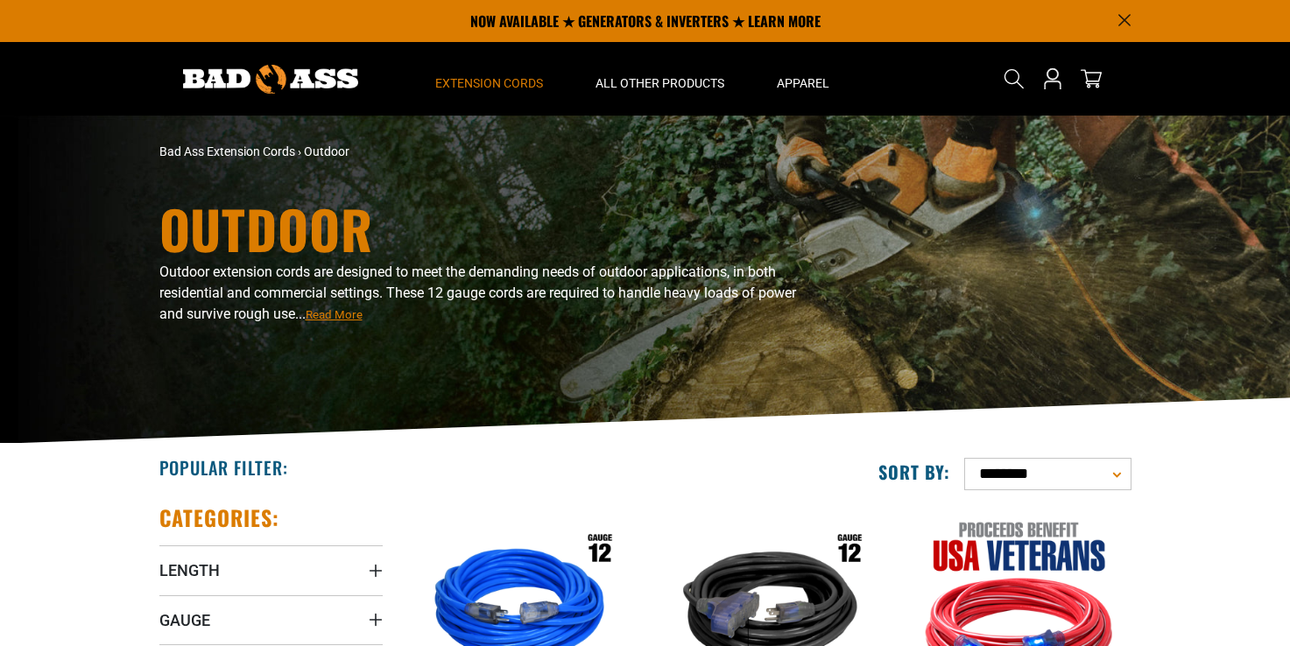
scroll to position [350, 0]
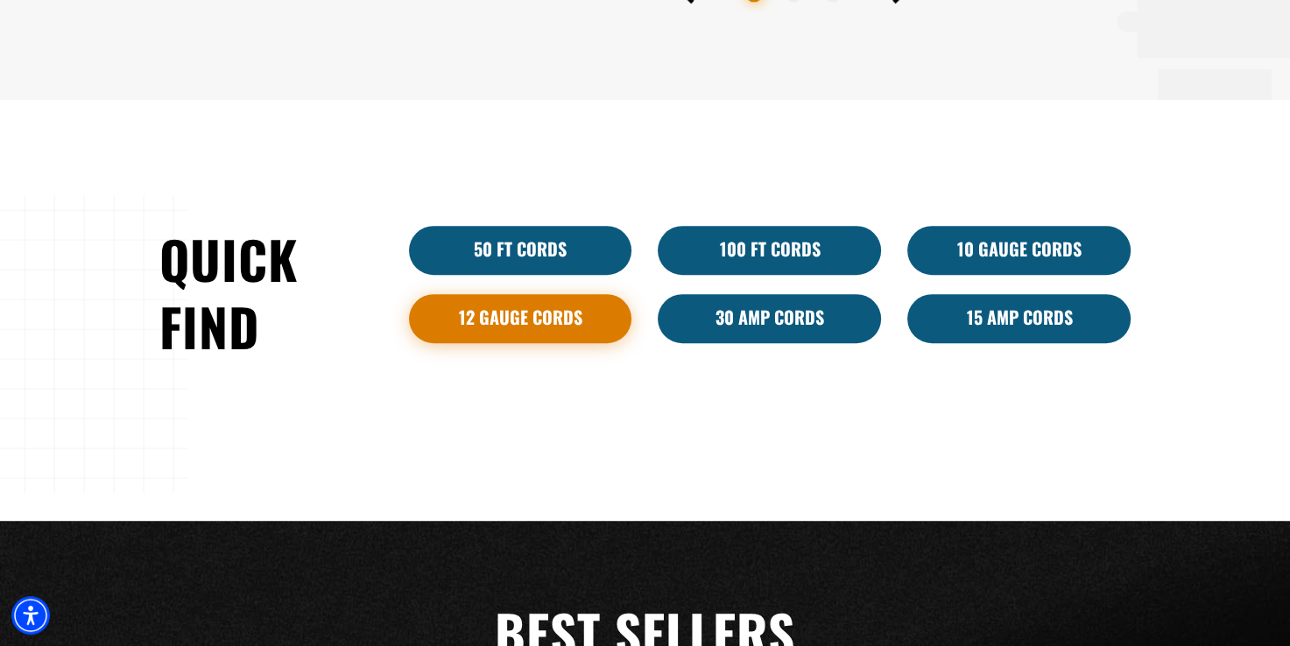
scroll to position [922, 0]
